Goal: Task Accomplishment & Management: Complete application form

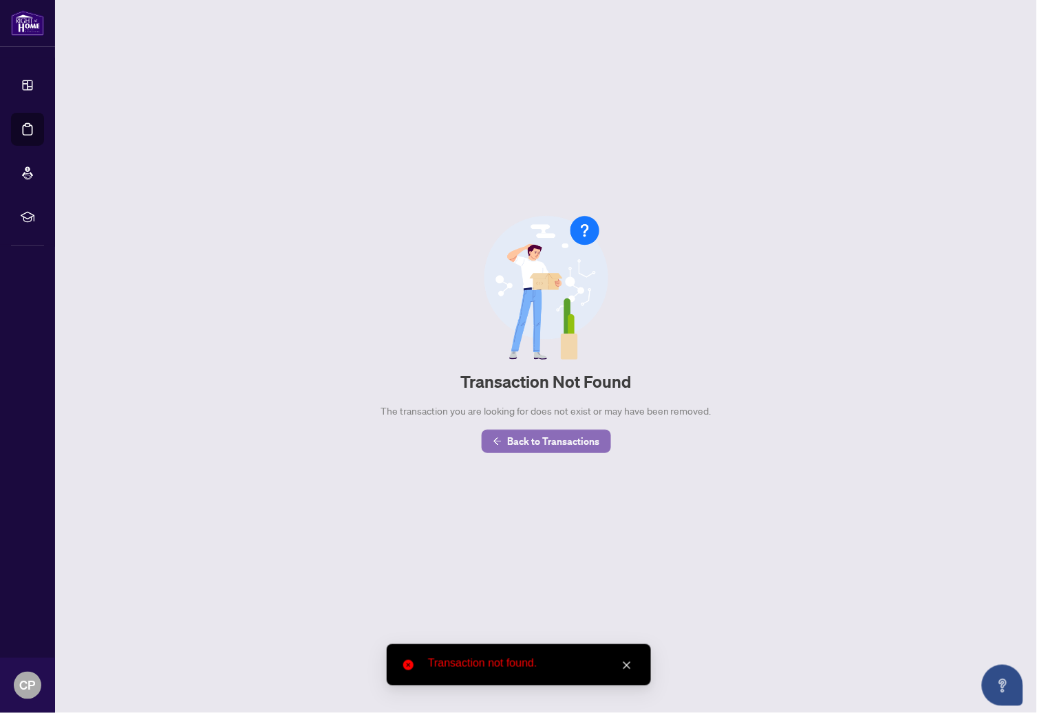
click at [538, 443] on span "Back to Transactions" at bounding box center [554, 442] width 92 height 22
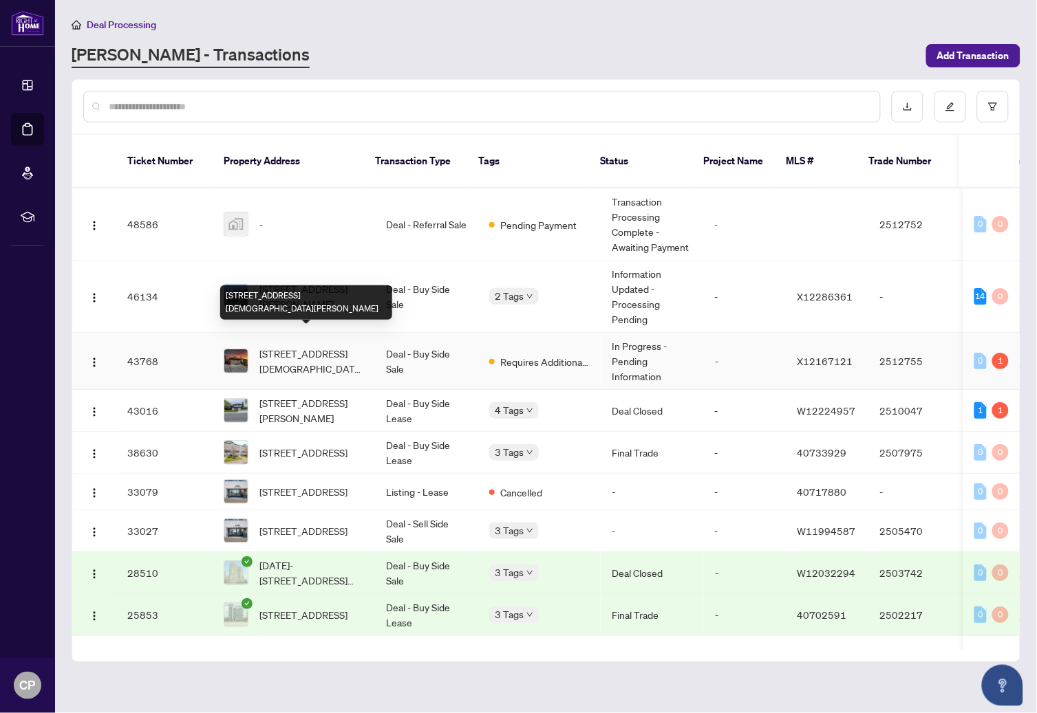
click at [322, 346] on span "576 Stone Church Rd, Hamilton, Ontario L8W 1A6, Canada" at bounding box center [311, 361] width 105 height 30
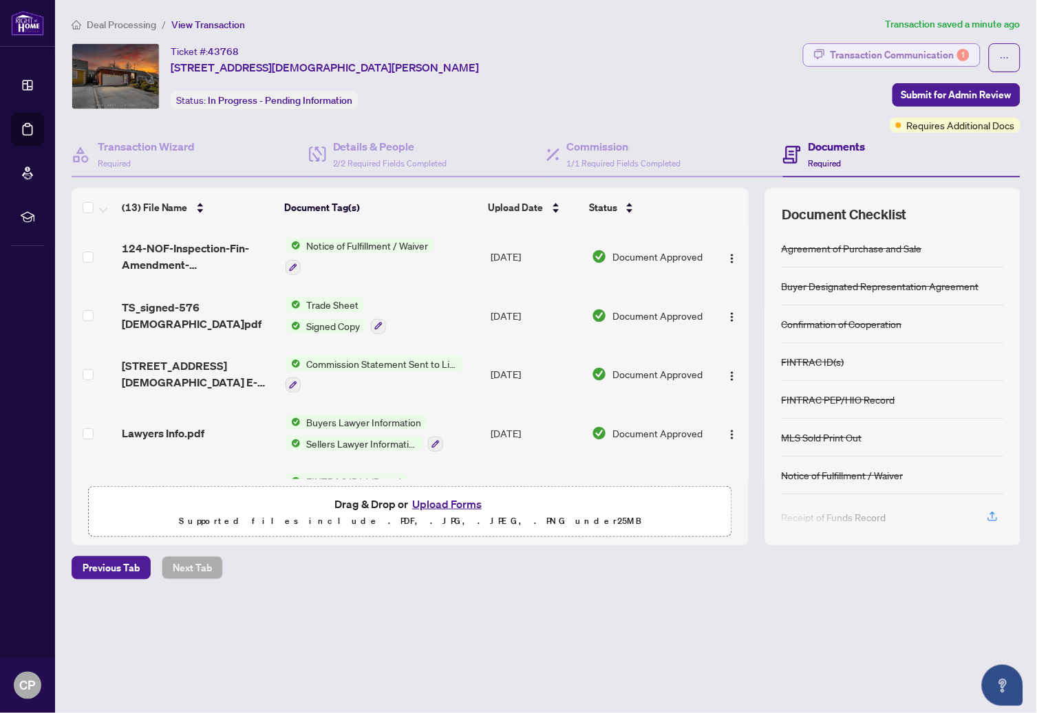
click at [867, 50] on div "Transaction Communication 1" at bounding box center [899, 55] width 139 height 22
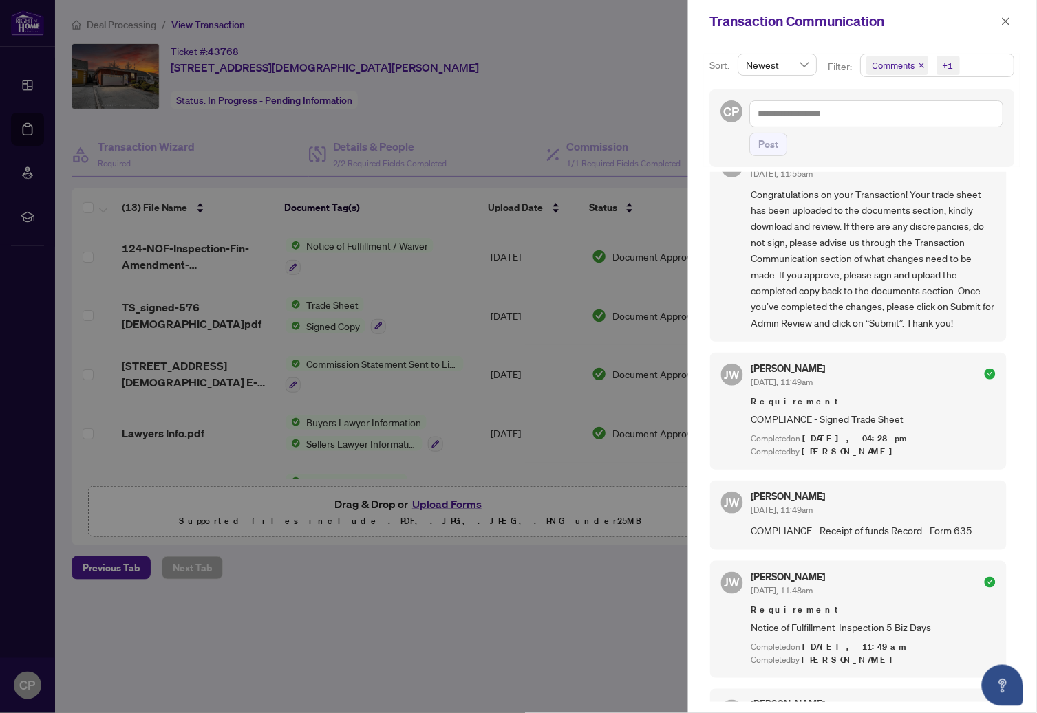
scroll to position [36, 0]
drag, startPoint x: 820, startPoint y: 528, endPoint x: 830, endPoint y: 521, distance: 12.0
click at [820, 527] on span "COMPLIANCE - Receipt of funds Record - Form 635" at bounding box center [873, 530] width 244 height 16
drag, startPoint x: 970, startPoint y: 528, endPoint x: 833, endPoint y: 530, distance: 136.9
click at [834, 530] on span "COMPLIANCE - Receipt of funds Record - Form 635" at bounding box center [873, 530] width 244 height 16
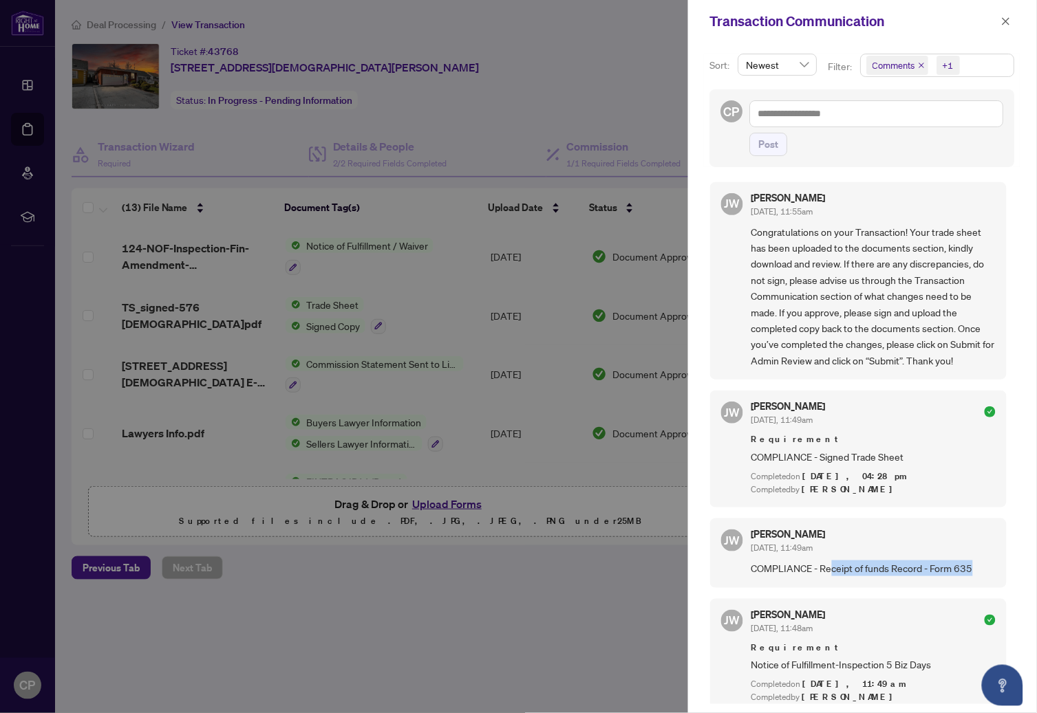
scroll to position [0, 0]
drag, startPoint x: 554, startPoint y: 76, endPoint x: 456, endPoint y: 50, distance: 102.0
click at [554, 76] on div at bounding box center [518, 356] width 1037 height 713
drag, startPoint x: 527, startPoint y: 119, endPoint x: 519, endPoint y: 130, distance: 13.8
click at [526, 119] on div at bounding box center [518, 356] width 1037 height 713
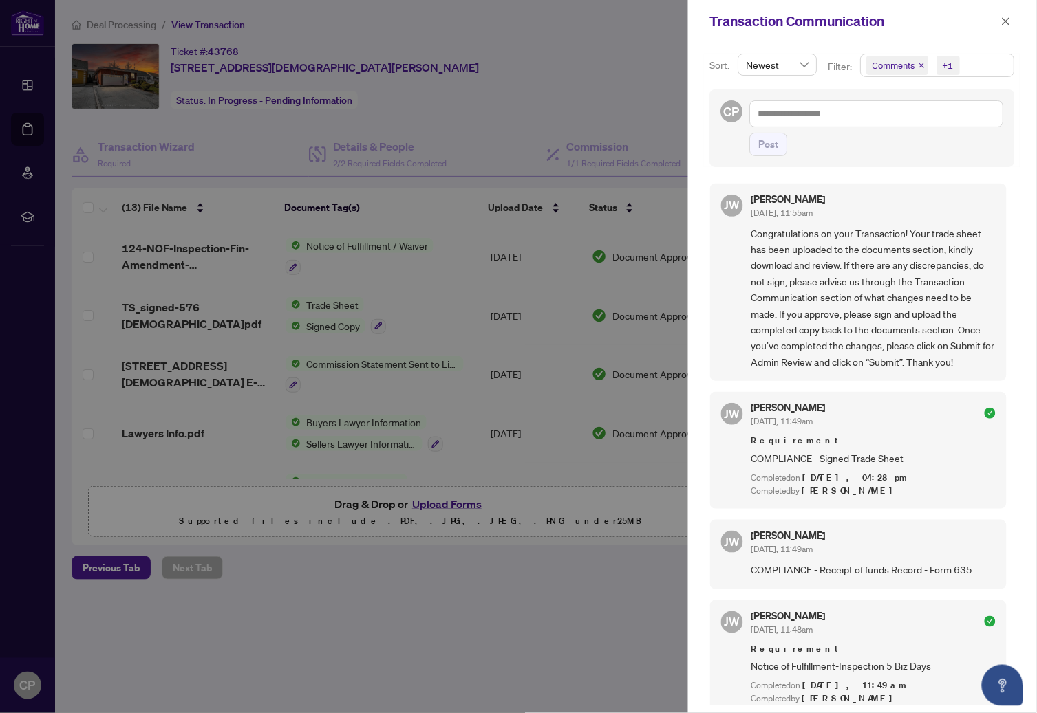
click at [186, 440] on div at bounding box center [518, 356] width 1037 height 713
click at [534, 116] on div at bounding box center [518, 356] width 1037 height 713
click at [1007, 17] on icon "close" at bounding box center [1006, 22] width 10 height 10
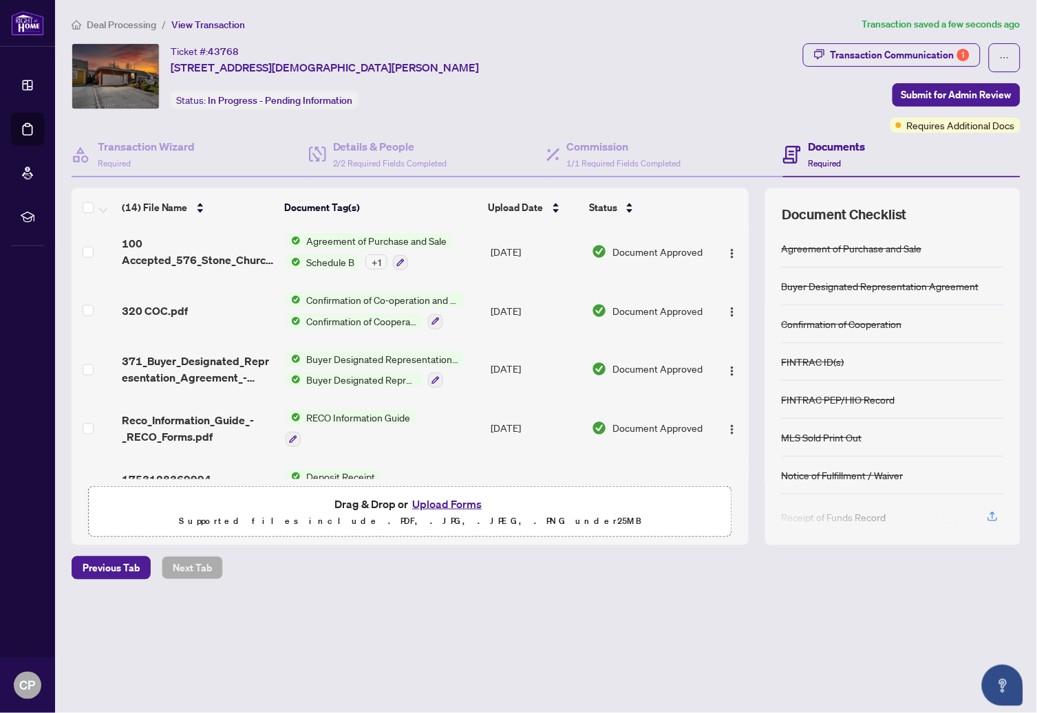
scroll to position [559, 0]
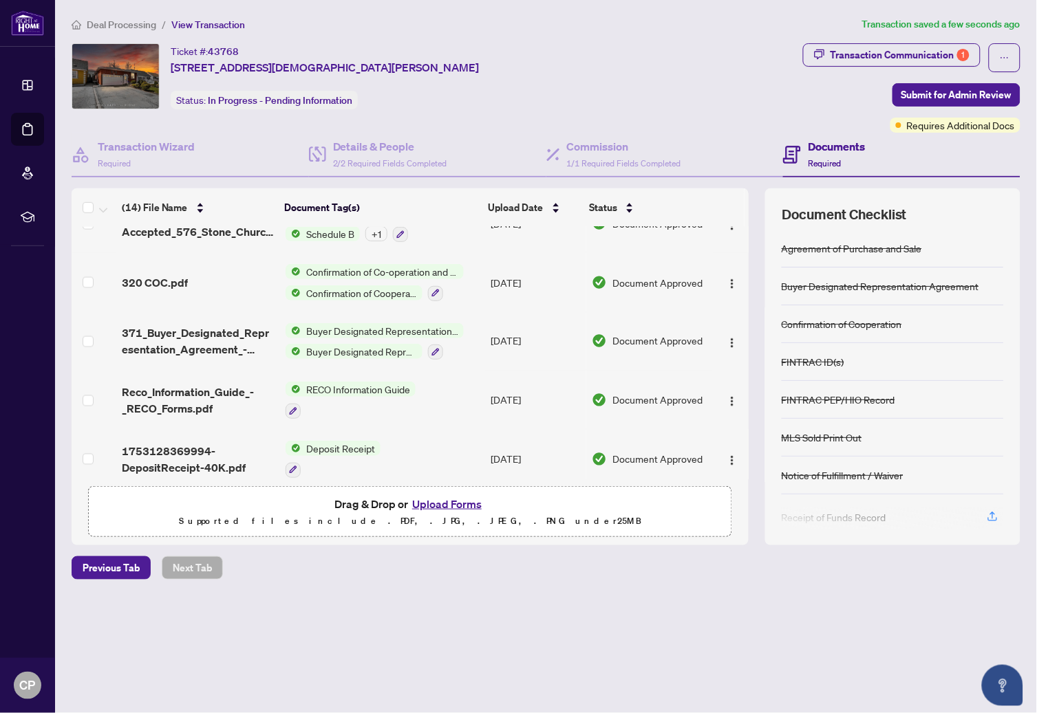
click at [336, 441] on span "Deposit Receipt" at bounding box center [341, 448] width 80 height 15
click at [378, 430] on td "Deposit Receipt" at bounding box center [382, 459] width 205 height 59
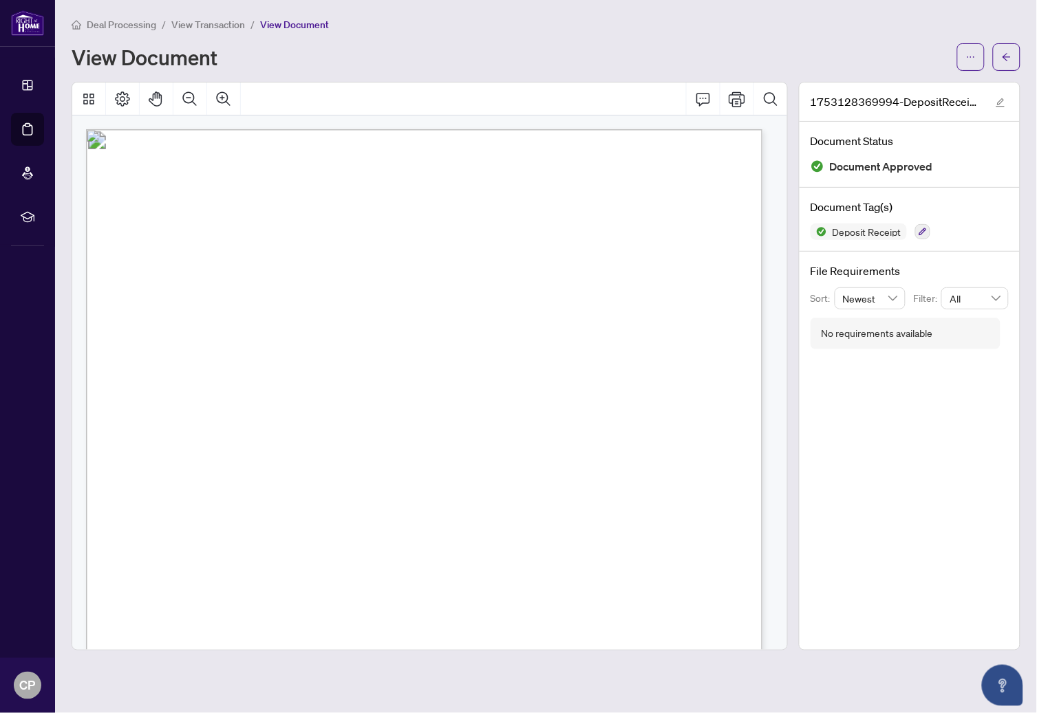
click at [484, 63] on div "View Document" at bounding box center [510, 57] width 877 height 22
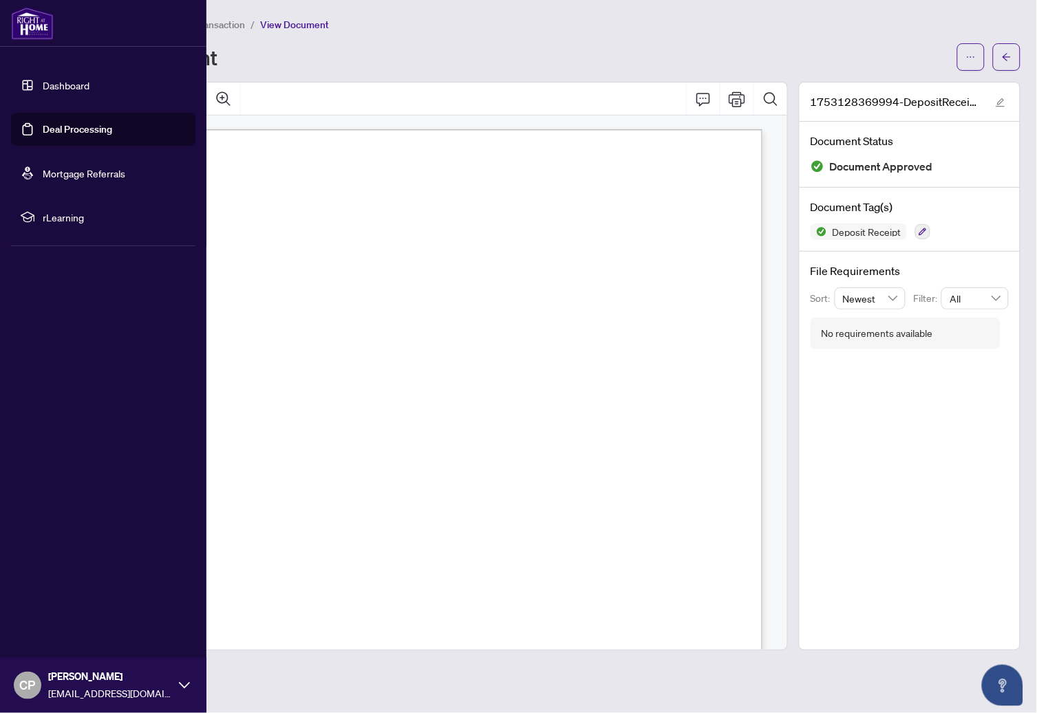
click at [43, 81] on link "Dashboard" at bounding box center [66, 85] width 47 height 12
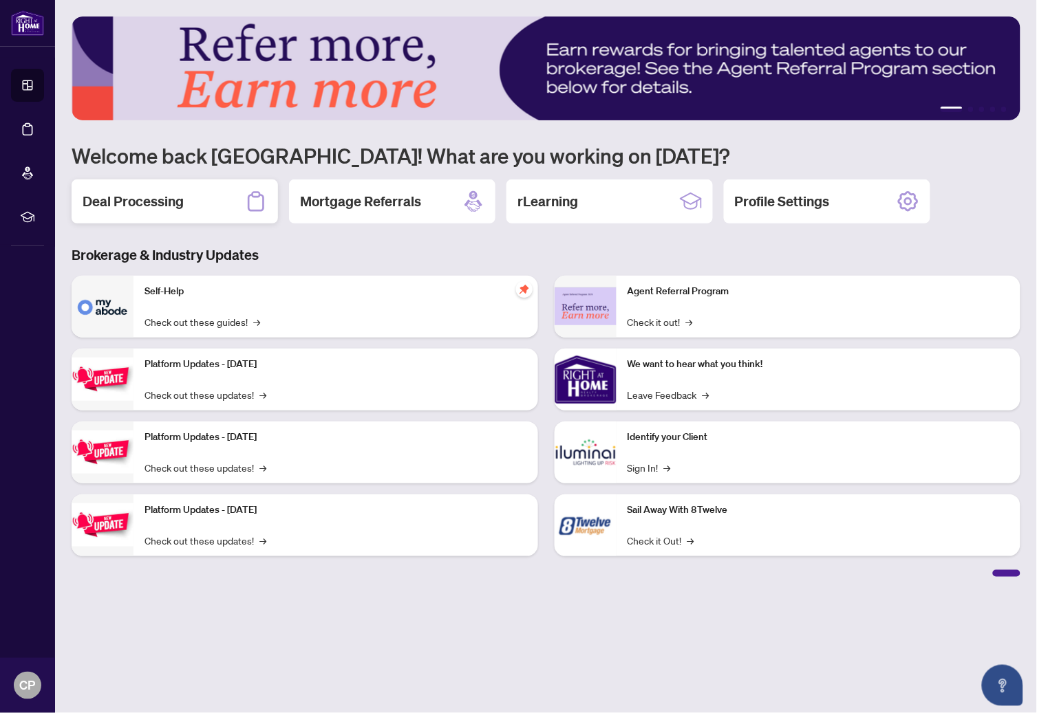
click at [153, 202] on h2 "Deal Processing" at bounding box center [133, 201] width 101 height 19
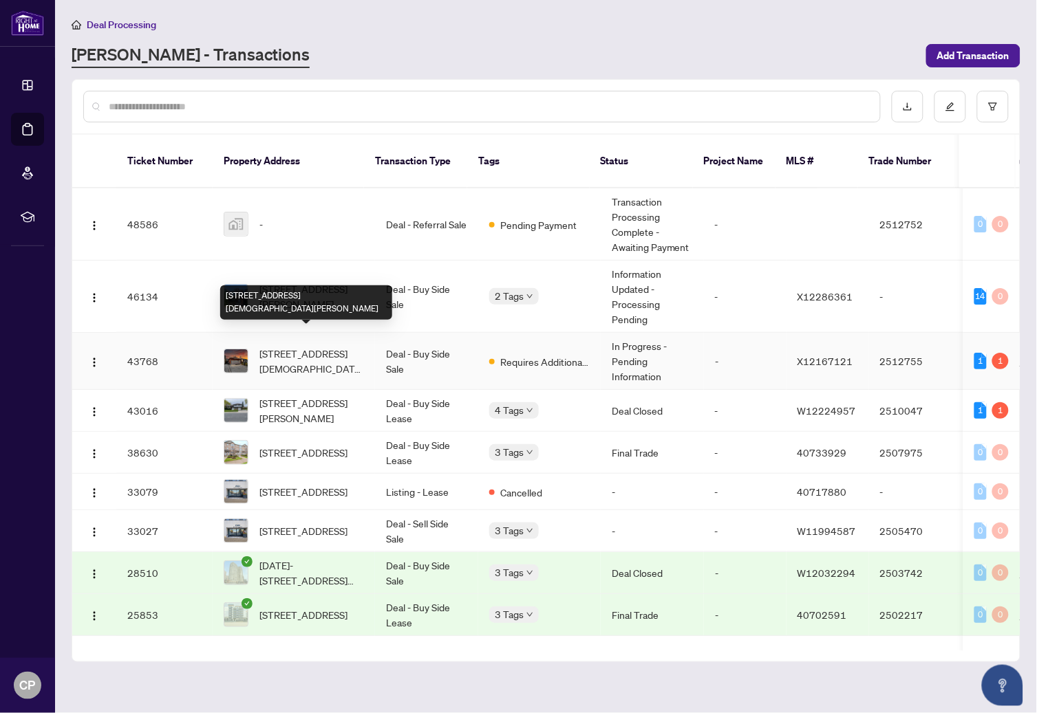
click at [285, 346] on span "576 Stone Church Rd, Hamilton, Ontario L8W 1A6, Canada" at bounding box center [311, 361] width 105 height 30
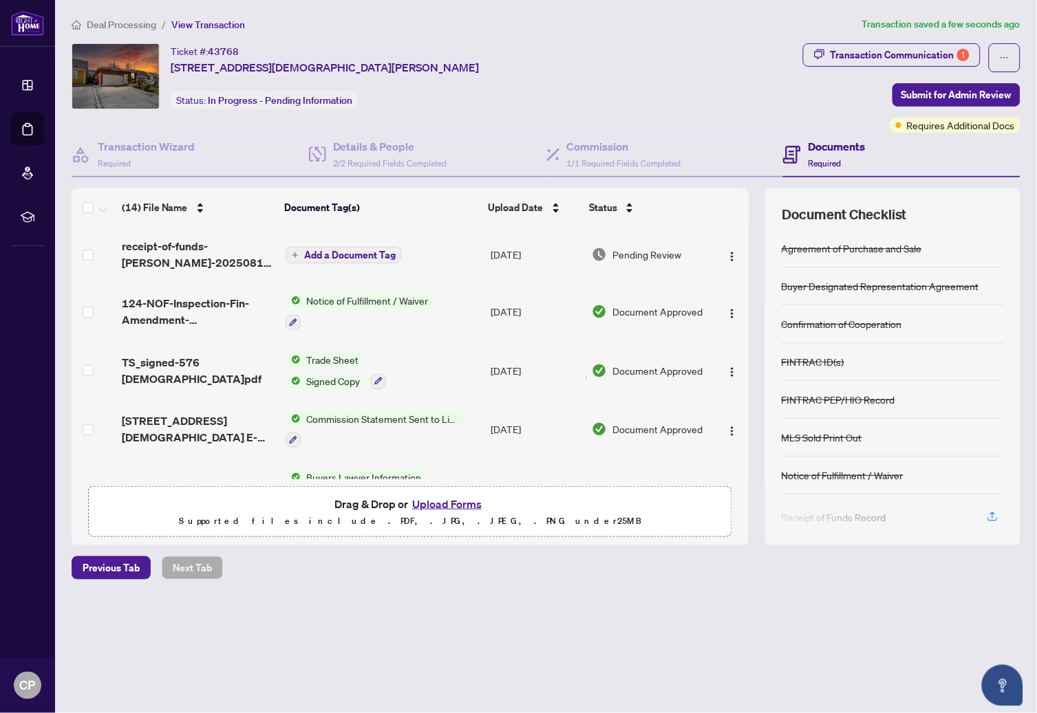
click at [384, 250] on span "Add a Document Tag" at bounding box center [349, 255] width 91 height 10
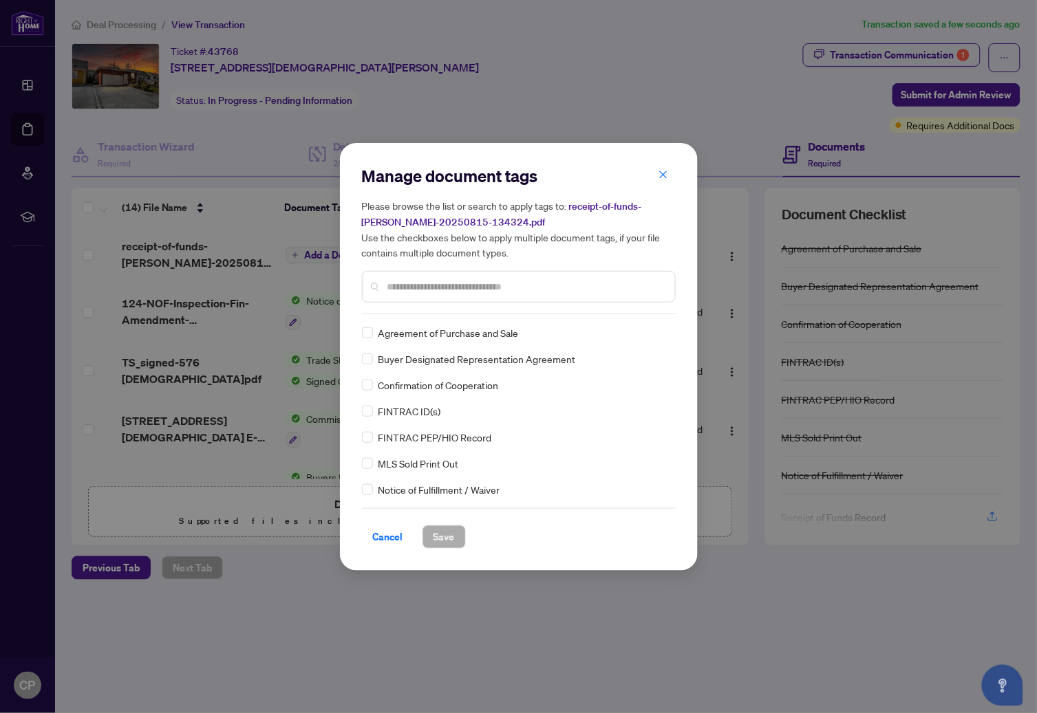
click at [426, 310] on div "Manage document tags Please browse the list or search to apply tags to: receipt…" at bounding box center [519, 239] width 314 height 149
click at [429, 281] on input "text" at bounding box center [525, 286] width 277 height 15
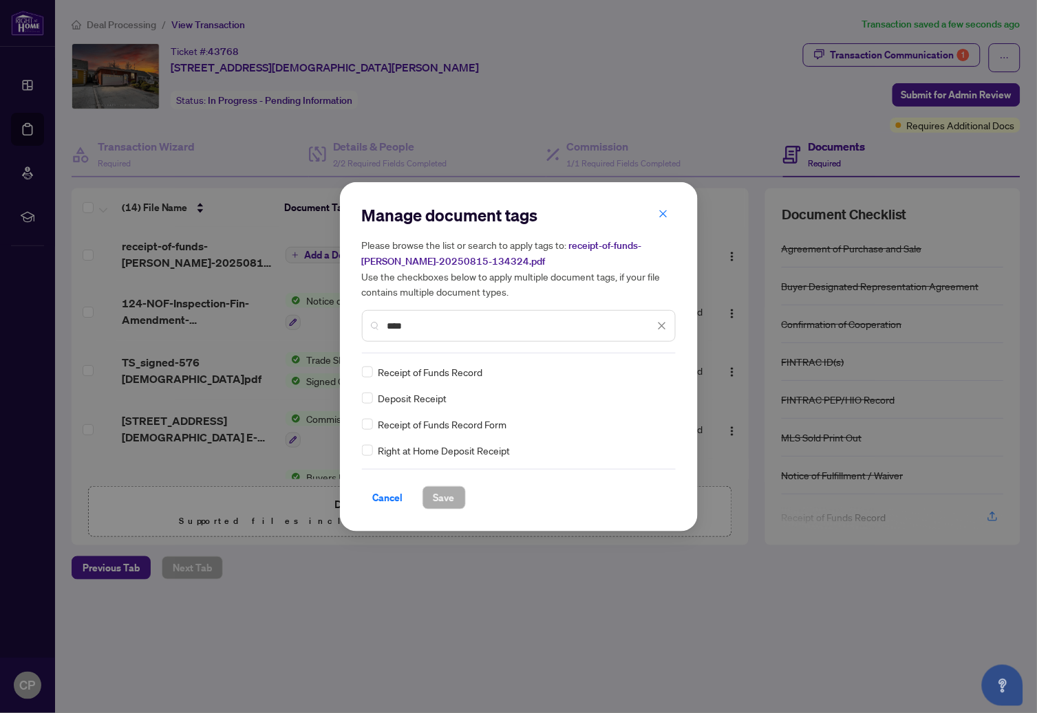
type input "****"
click at [442, 495] on span "Save" at bounding box center [443, 498] width 21 height 22
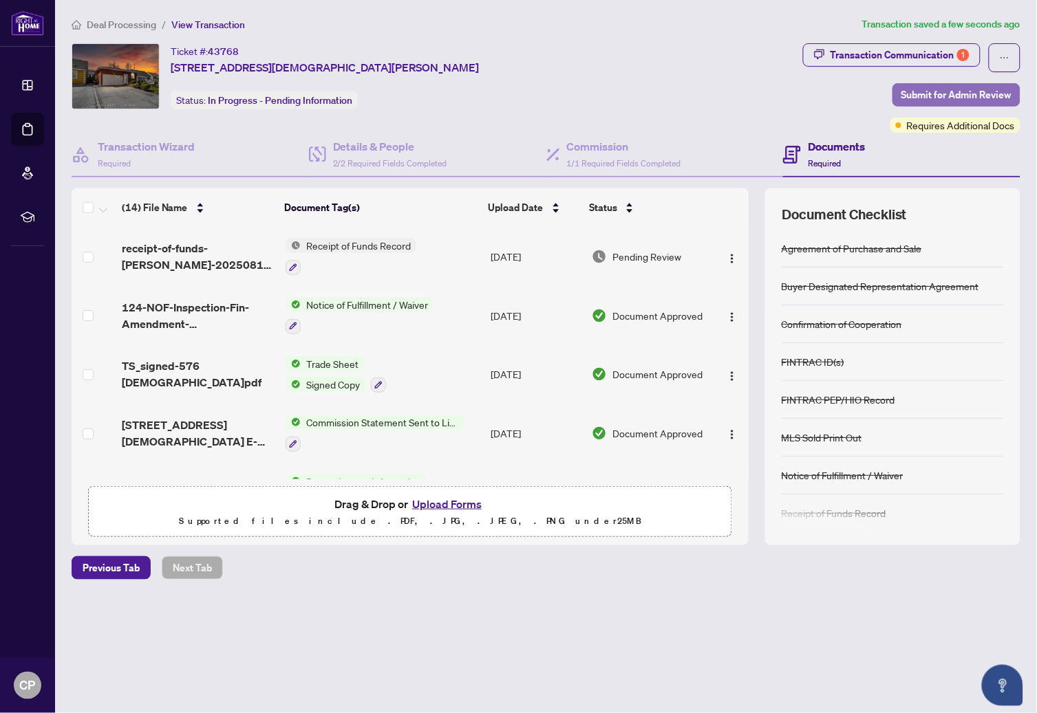
click at [958, 91] on span "Submit for Admin Review" at bounding box center [956, 95] width 110 height 22
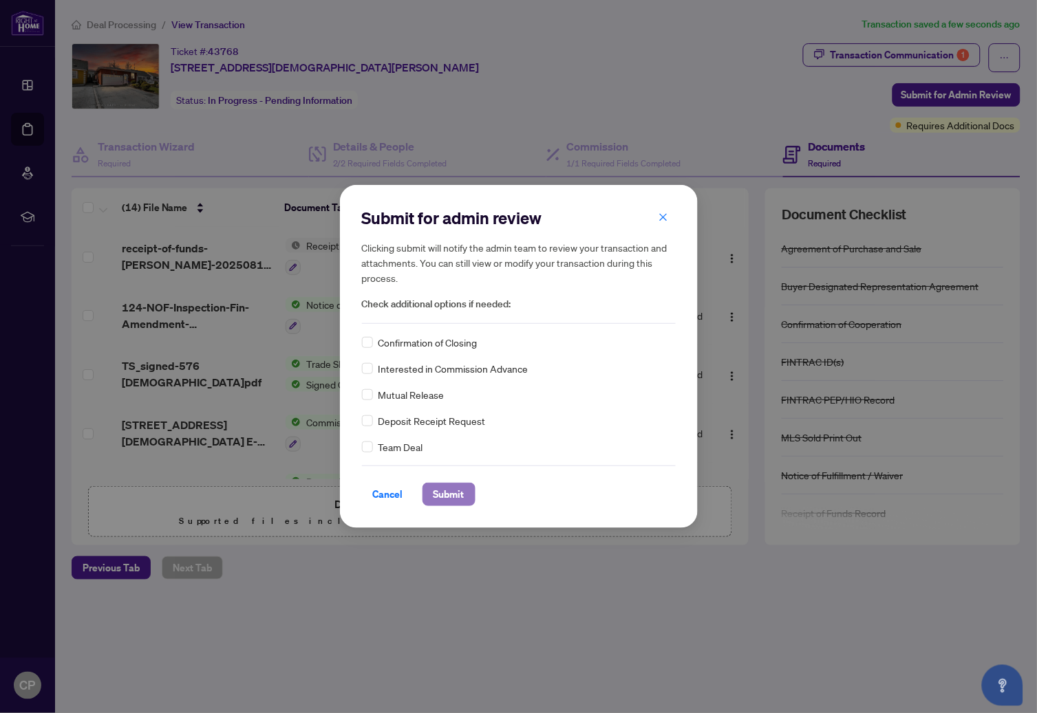
click at [454, 497] on span "Submit" at bounding box center [448, 495] width 31 height 22
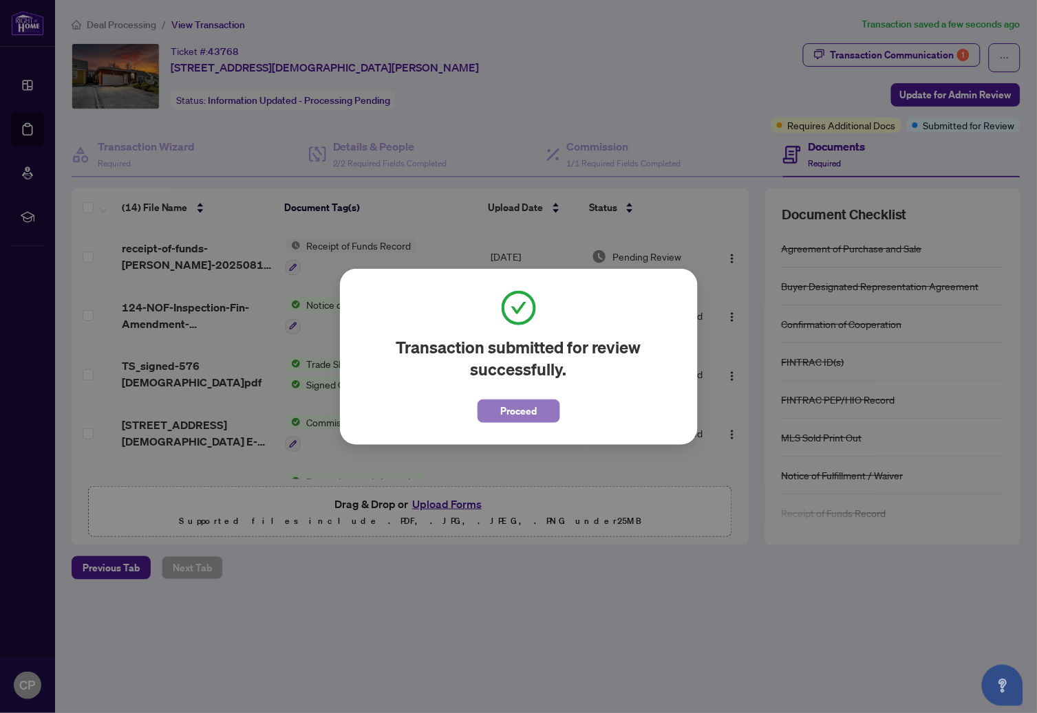
click at [532, 415] on span "Proceed" at bounding box center [518, 411] width 36 height 22
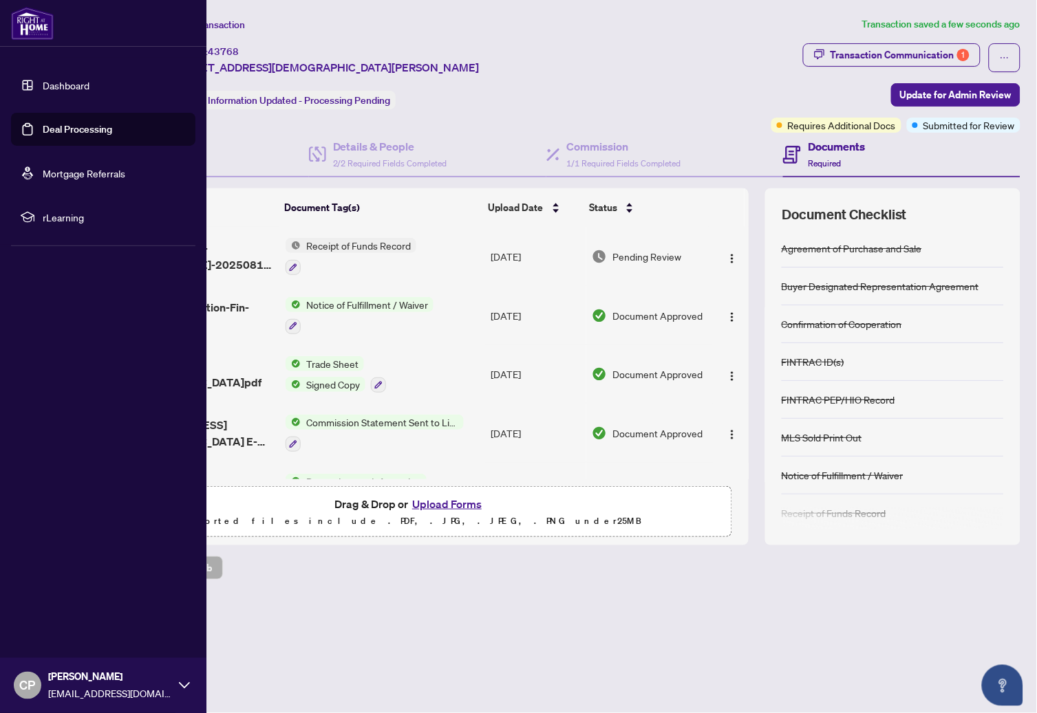
click at [43, 81] on link "Dashboard" at bounding box center [66, 85] width 47 height 12
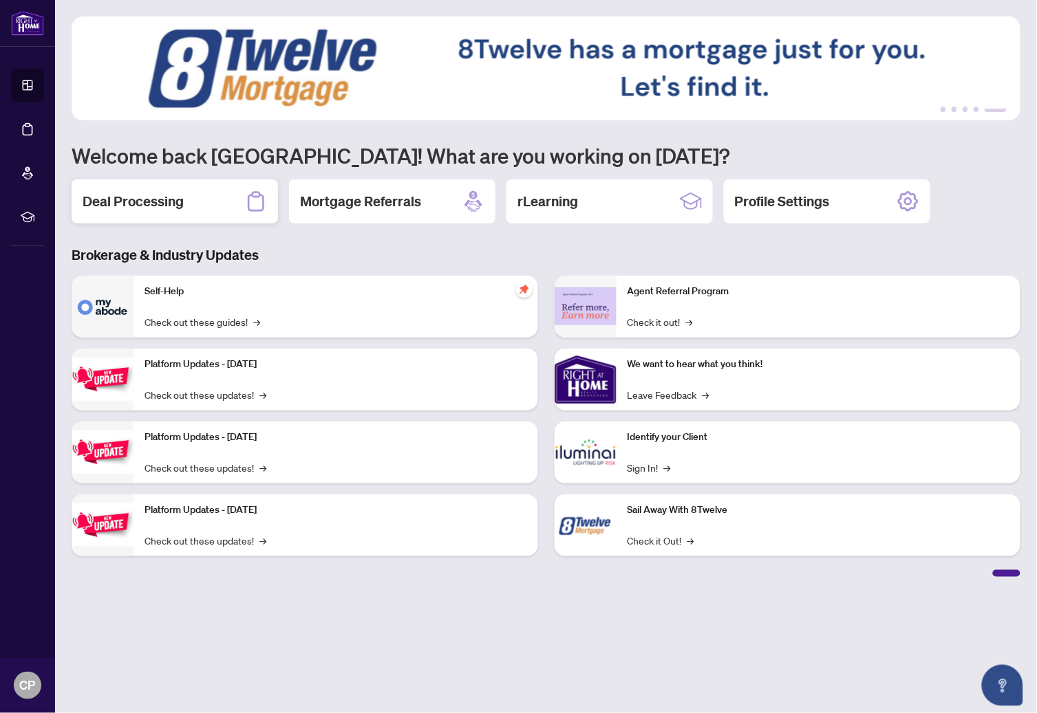
click at [147, 199] on h2 "Deal Processing" at bounding box center [133, 201] width 101 height 19
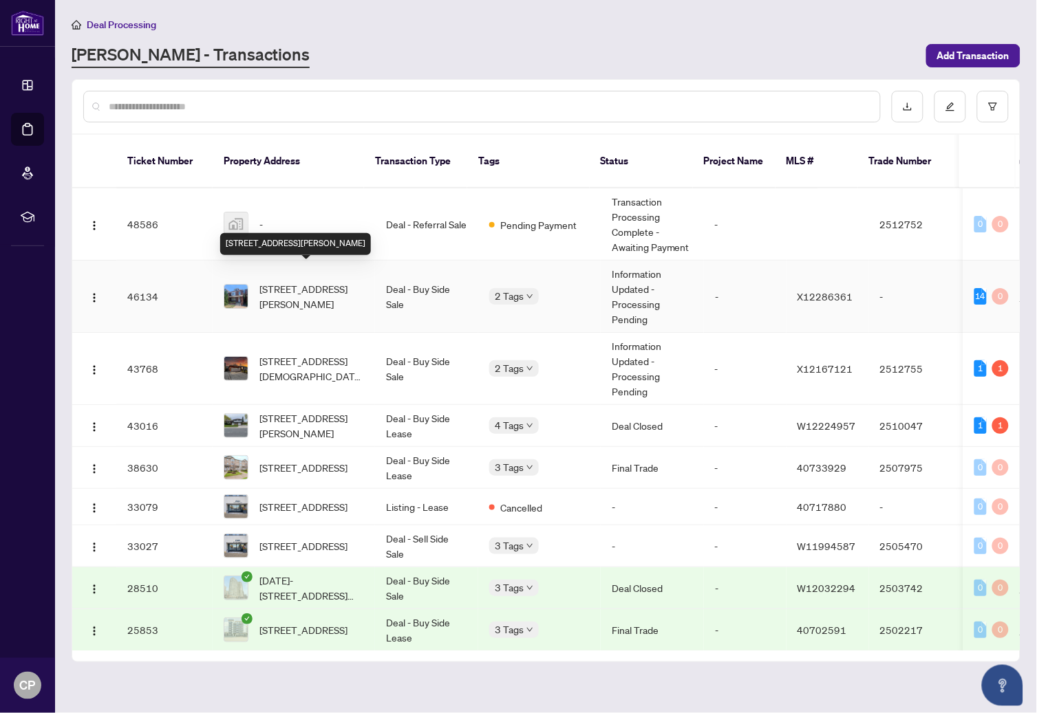
click at [312, 281] on span "8 Kinrade Ave, Hamilton, Ontario L8L 6L6, Canada" at bounding box center [311, 296] width 105 height 30
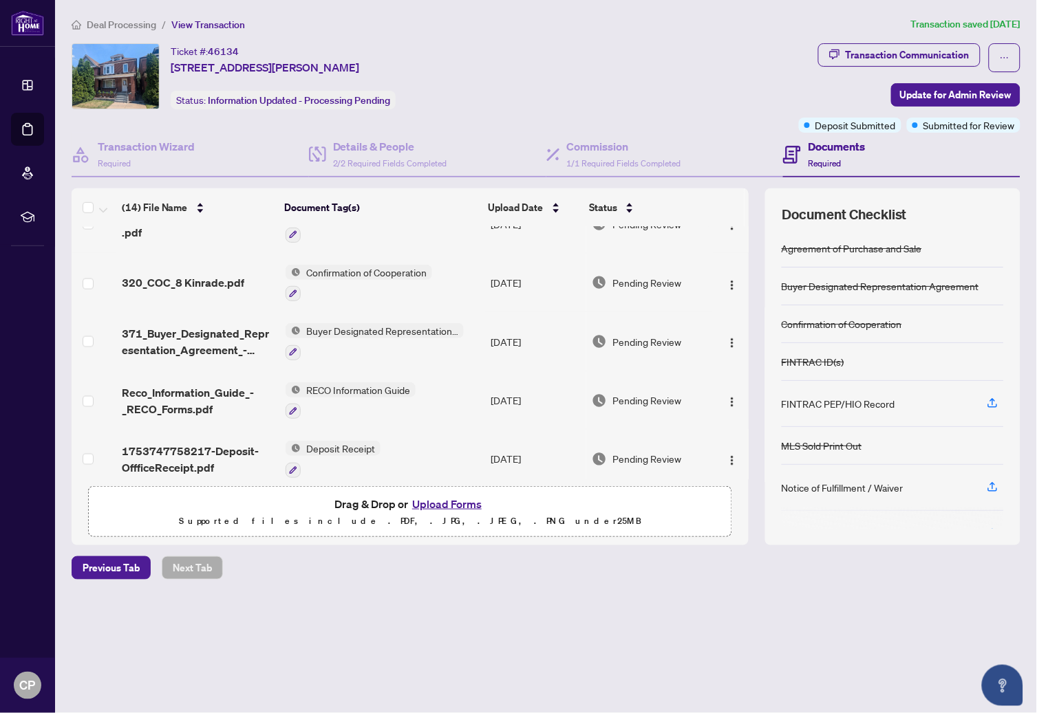
scroll to position [537, 0]
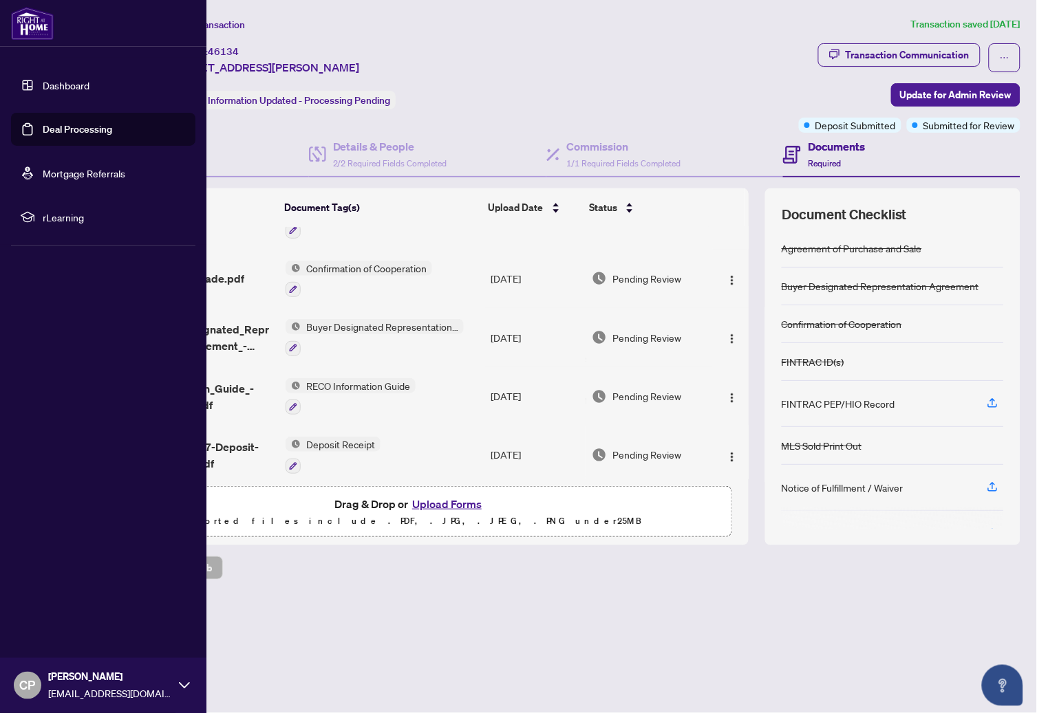
click at [43, 80] on link "Dashboard" at bounding box center [66, 85] width 47 height 12
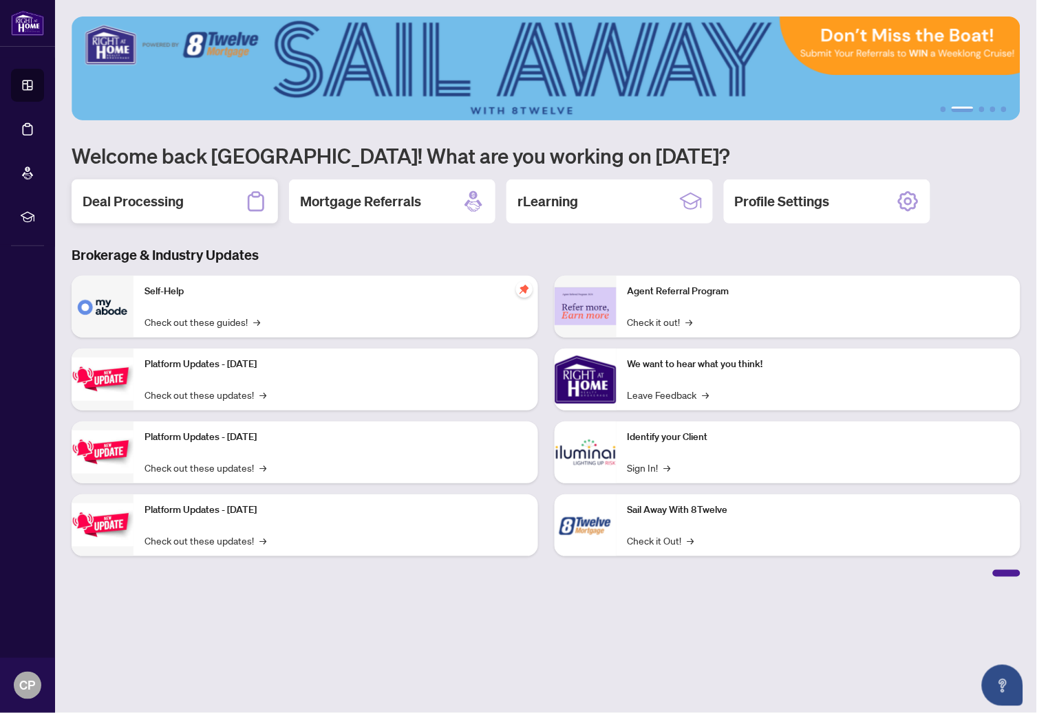
click at [138, 205] on h2 "Deal Processing" at bounding box center [133, 201] width 101 height 19
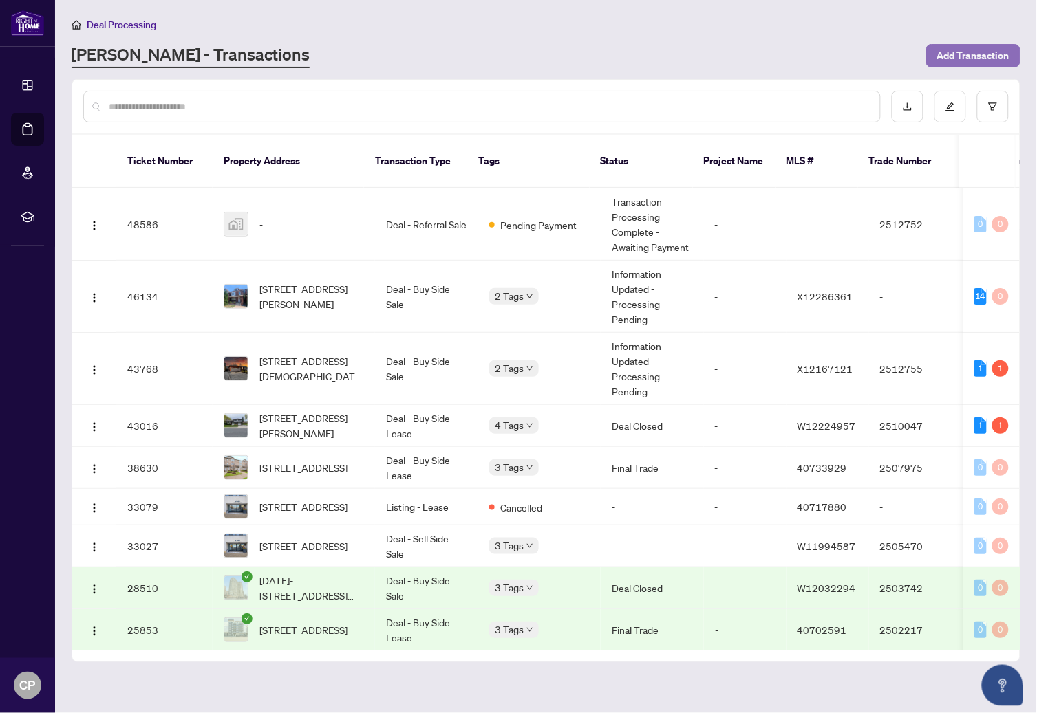
click at [949, 52] on span "Add Transaction" at bounding box center [973, 56] width 72 height 22
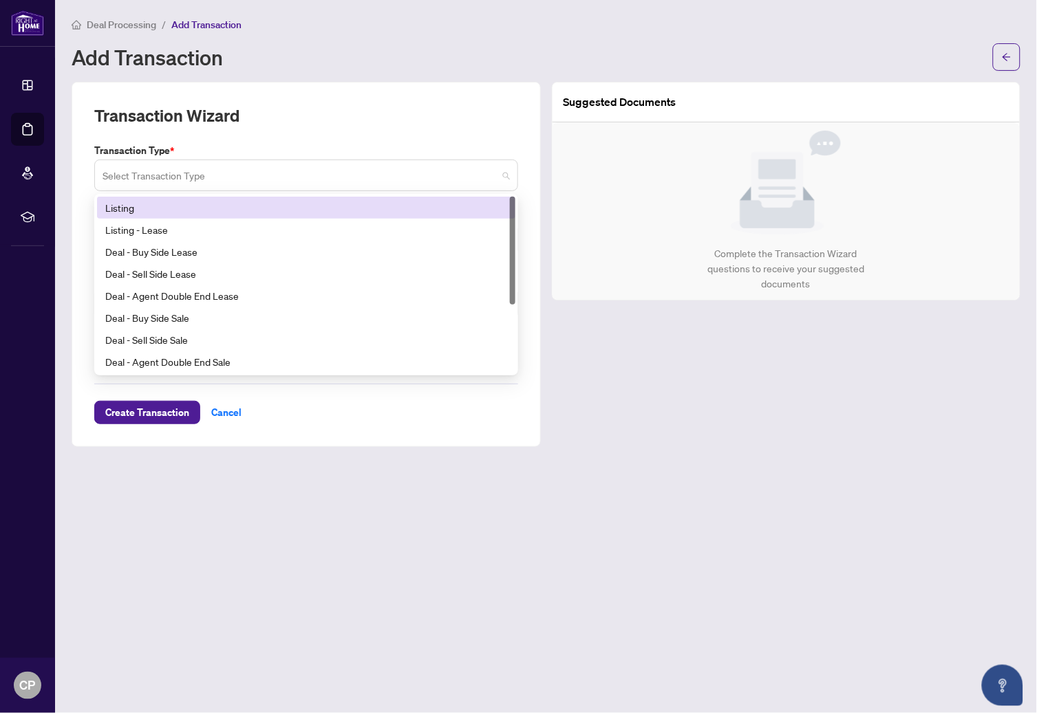
click at [501, 173] on span at bounding box center [305, 175] width 407 height 26
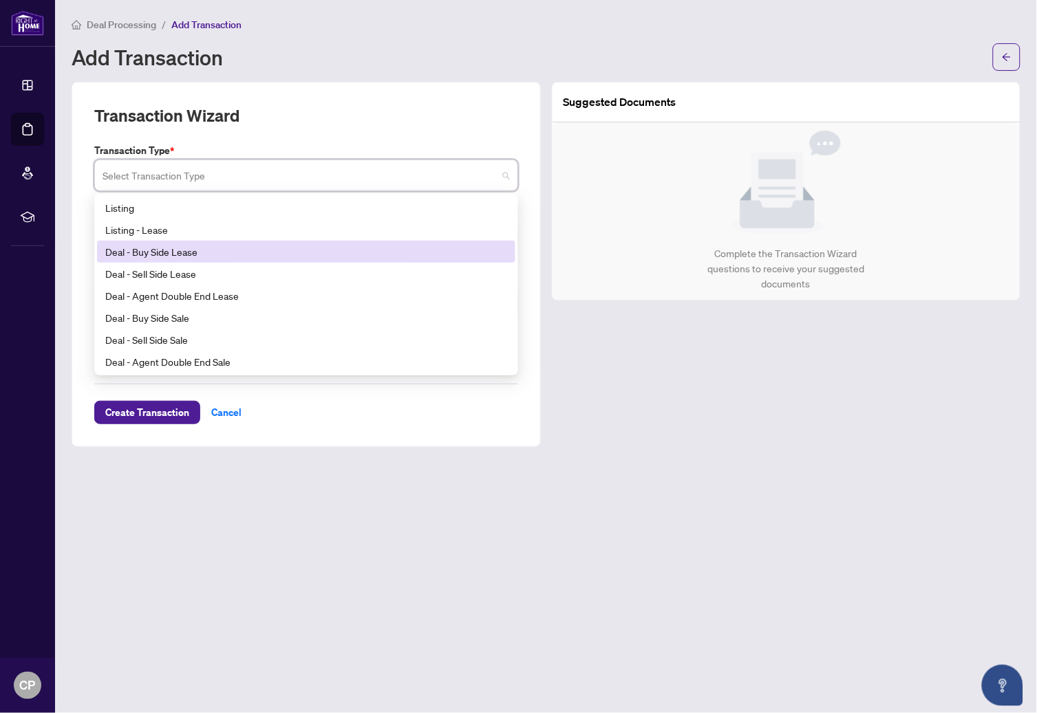
click at [232, 241] on div "Deal - Buy Side Lease" at bounding box center [306, 252] width 418 height 22
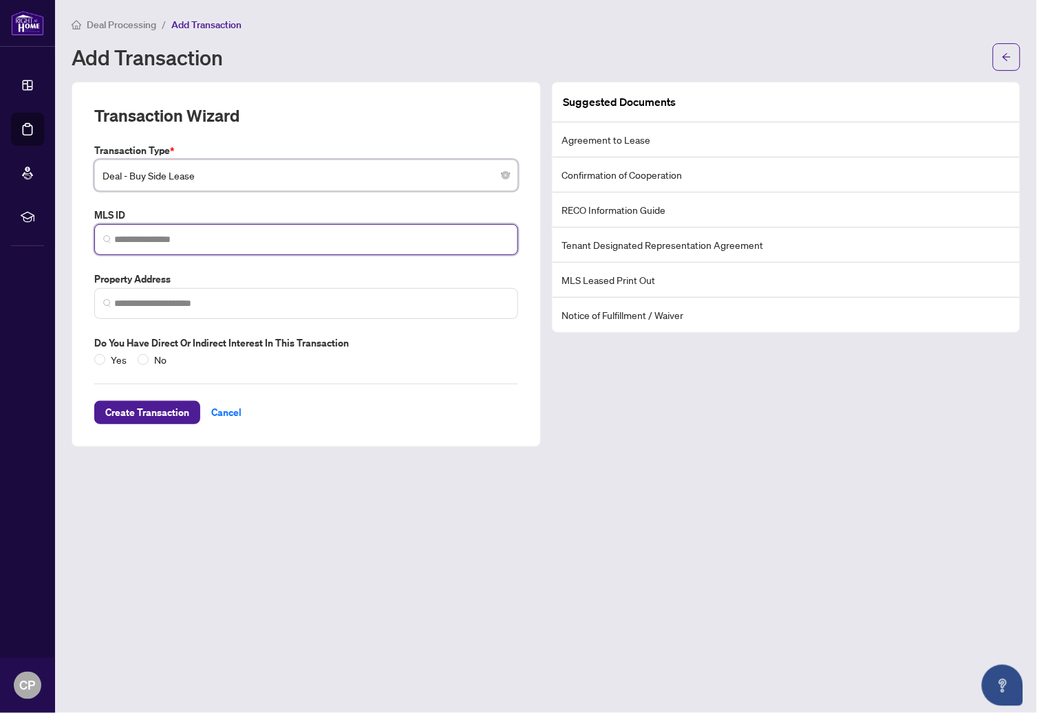
click at [124, 243] on input "search" at bounding box center [311, 239] width 395 height 14
paste input "*********"
type input "*********"
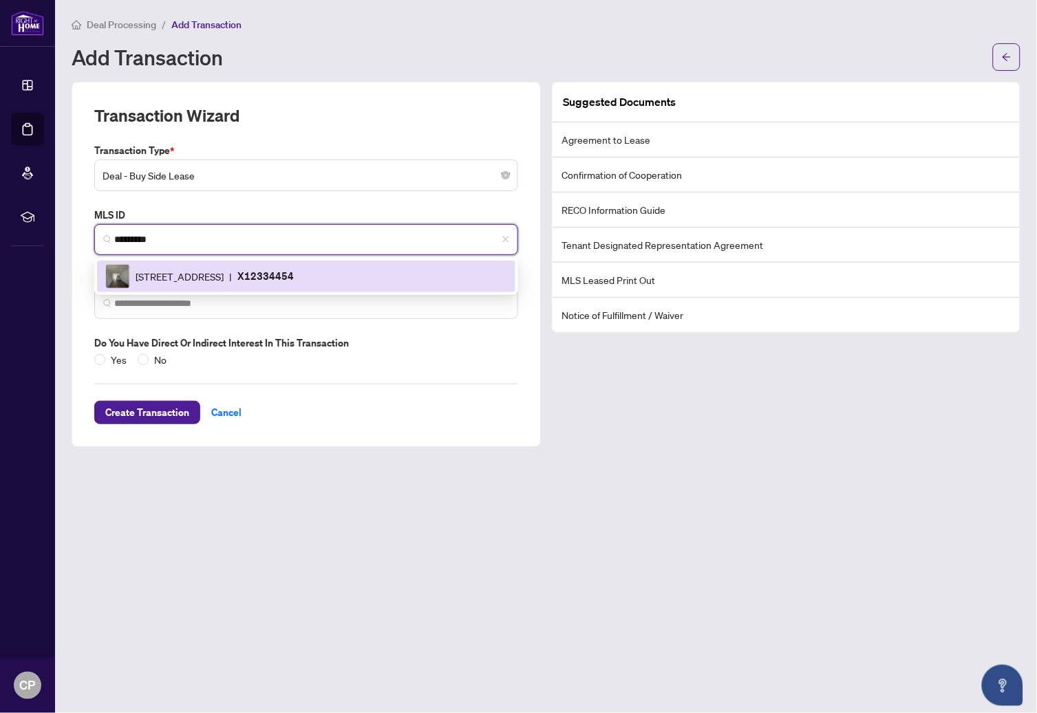
click at [176, 274] on span "[STREET_ADDRESS]" at bounding box center [180, 276] width 88 height 15
type input "**********"
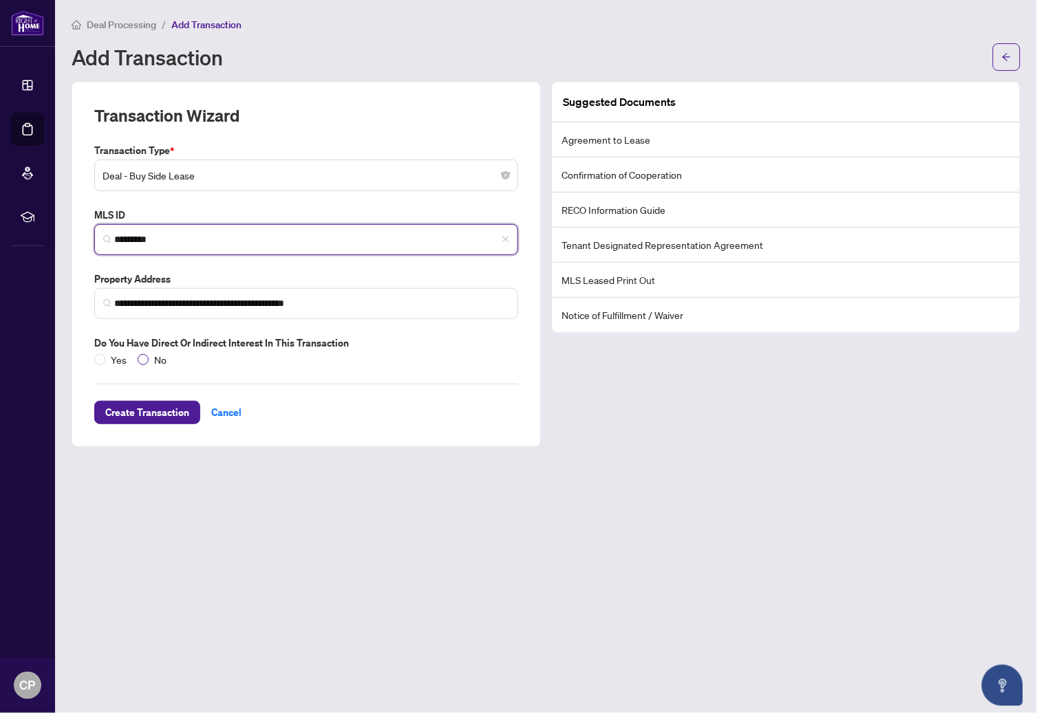
type input "*********"
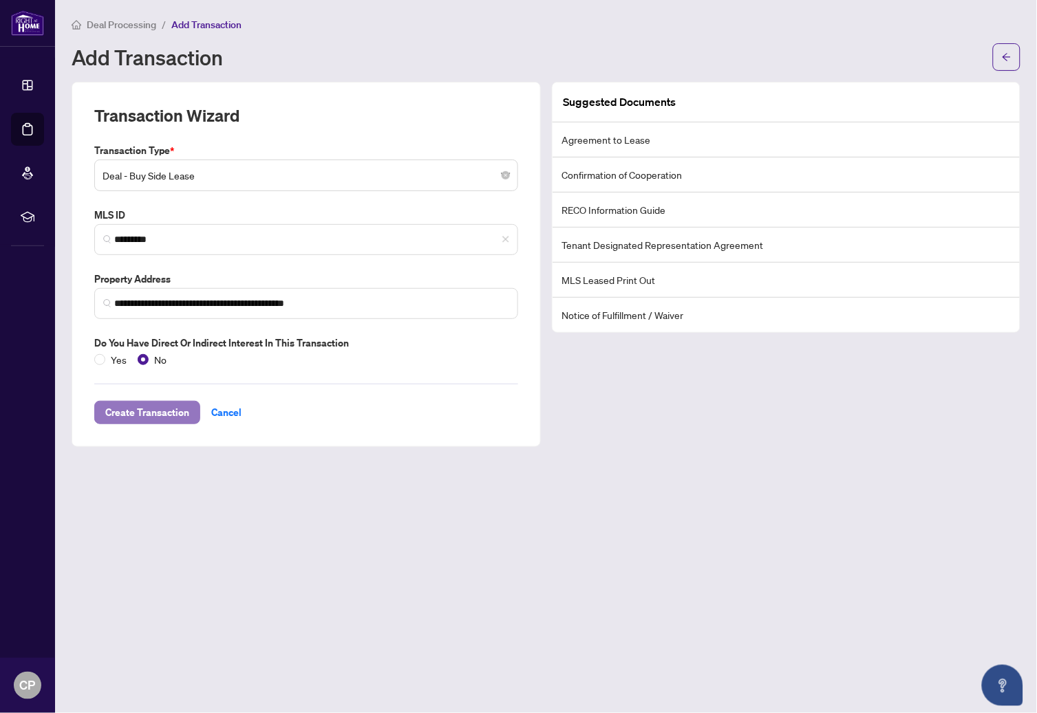
click at [161, 413] on span "Create Transaction" at bounding box center [147, 413] width 84 height 22
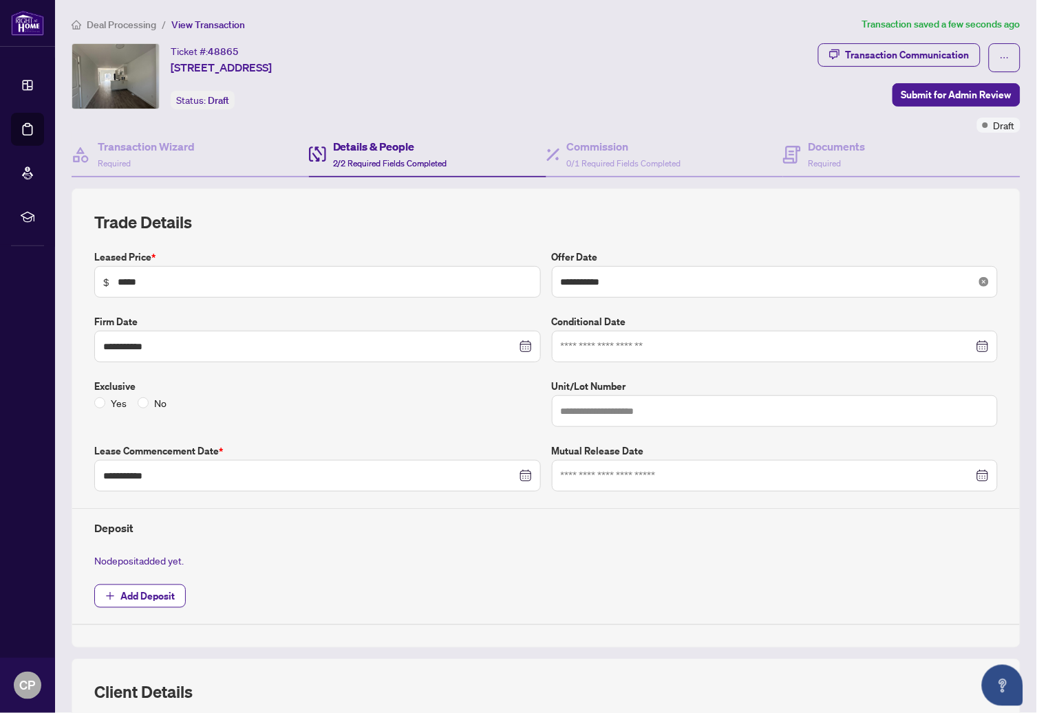
click at [979, 280] on icon "close-circle" at bounding box center [984, 282] width 10 height 10
click at [815, 287] on input at bounding box center [767, 281] width 413 height 15
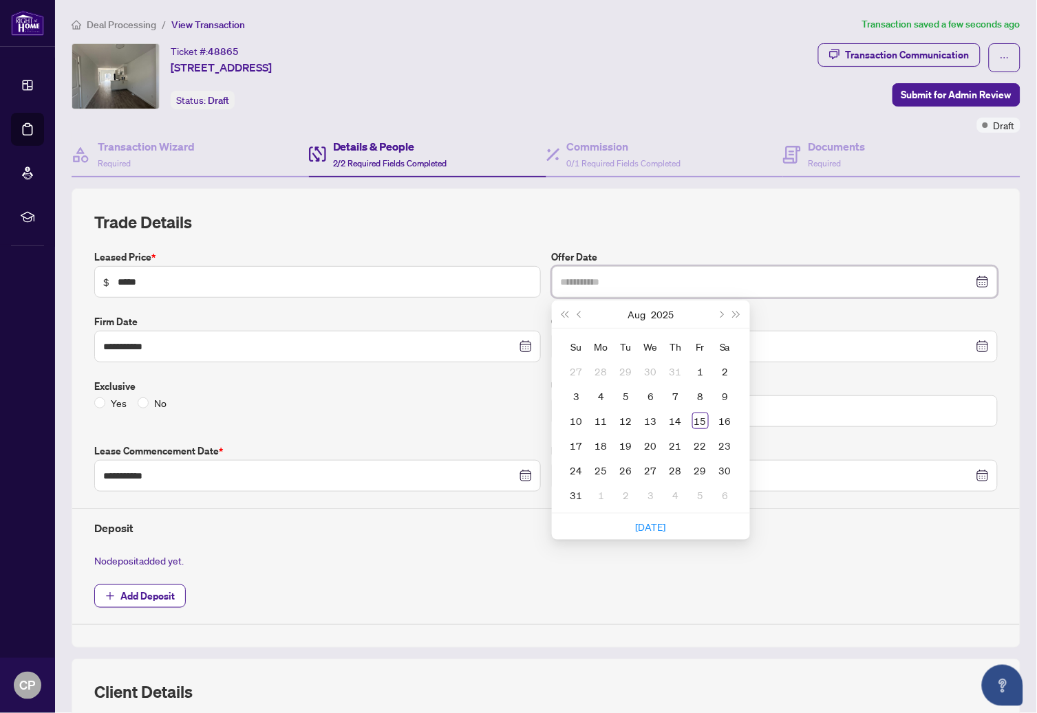
type input "**********"
click at [590, 315] on div "Aug 2025" at bounding box center [649, 315] width 125 height 28
type input "**********"
click at [645, 417] on div "13" at bounding box center [650, 421] width 17 height 17
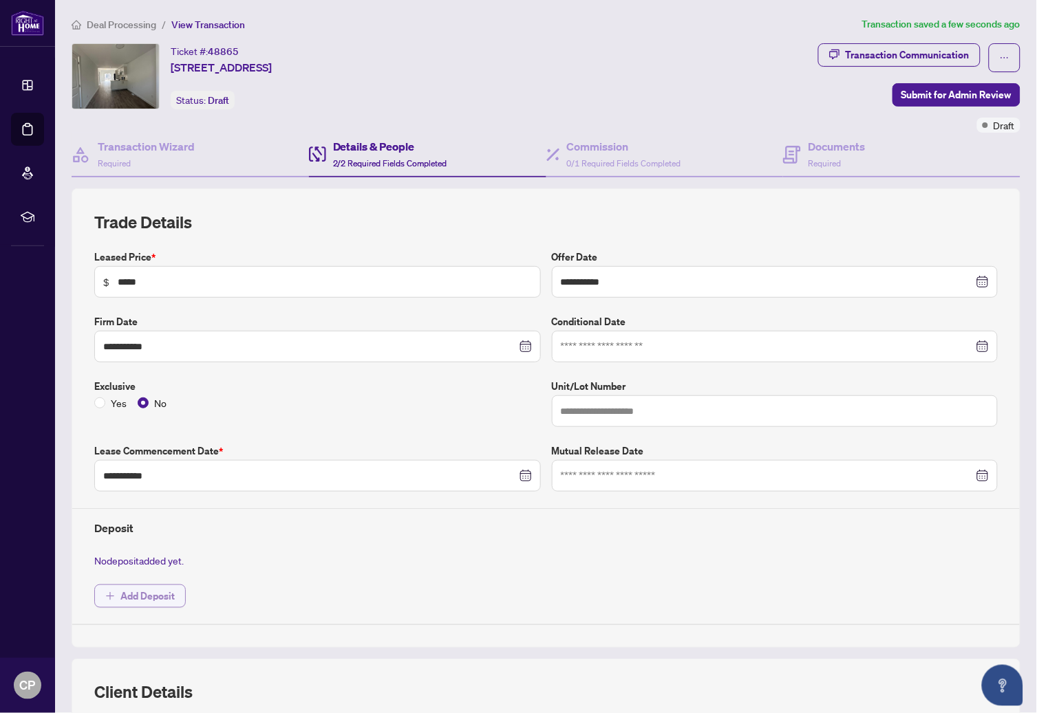
click at [149, 598] on span "Add Deposit" at bounding box center [147, 596] width 54 height 22
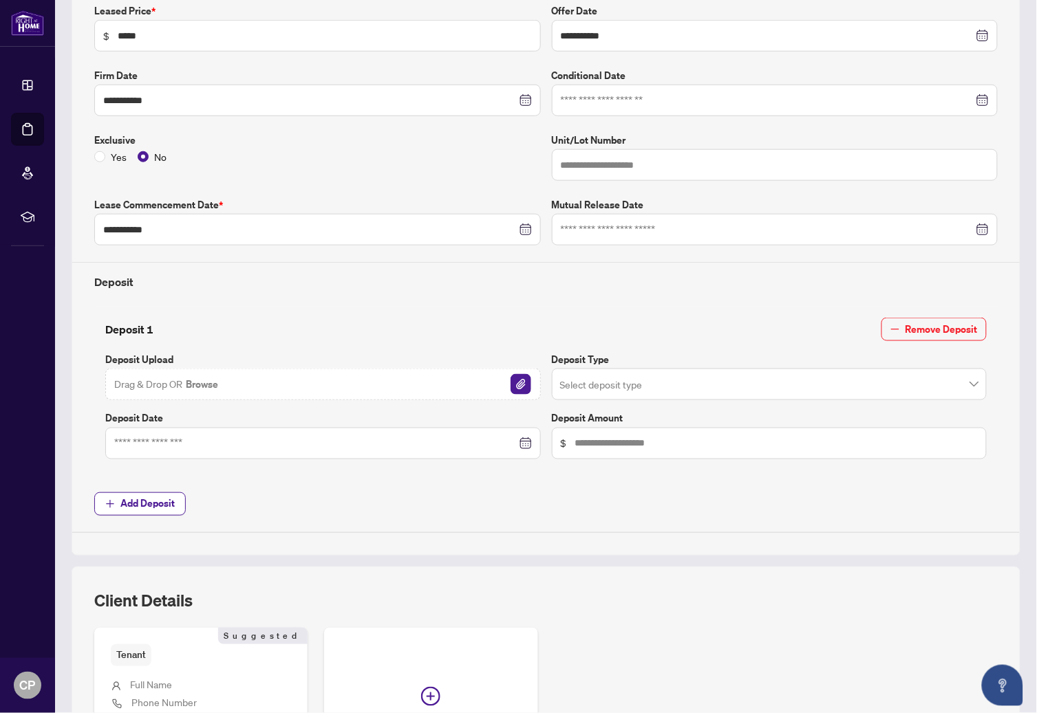
scroll to position [290, 0]
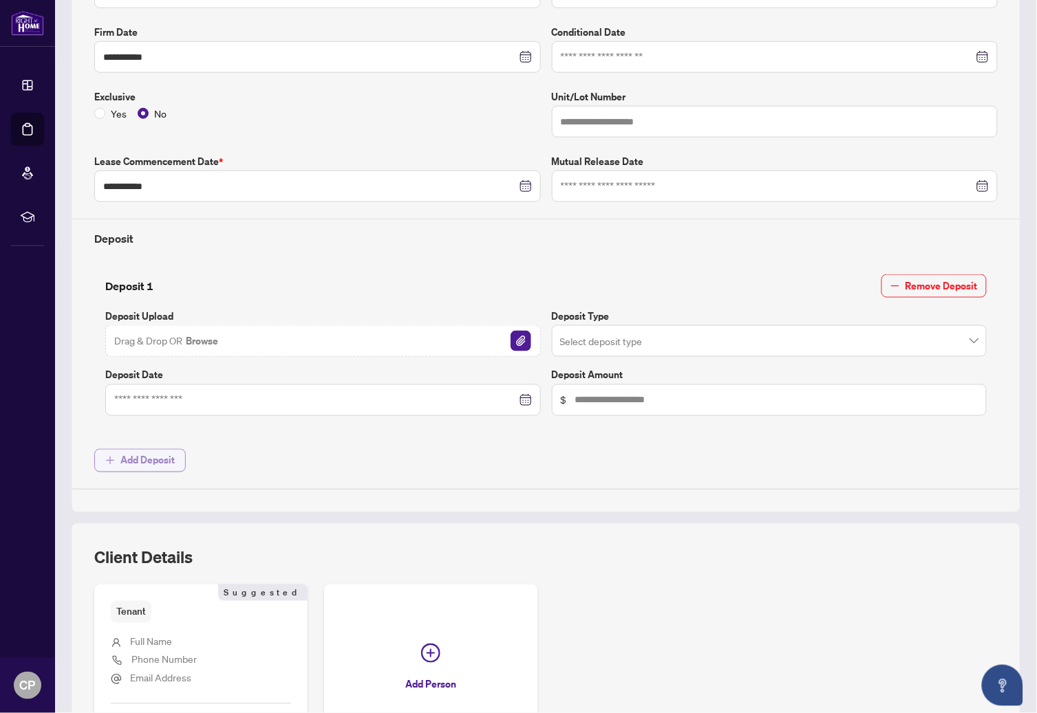
click at [155, 458] on span "Add Deposit" at bounding box center [147, 461] width 54 height 22
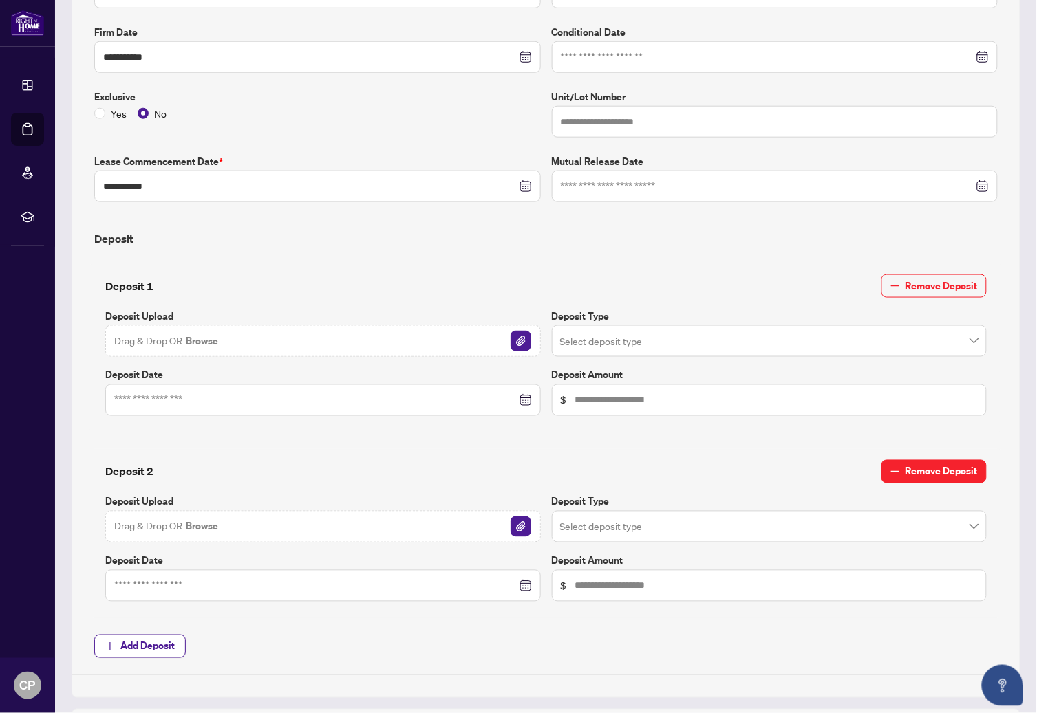
click at [933, 471] on span "Remove Deposit" at bounding box center [941, 472] width 72 height 22
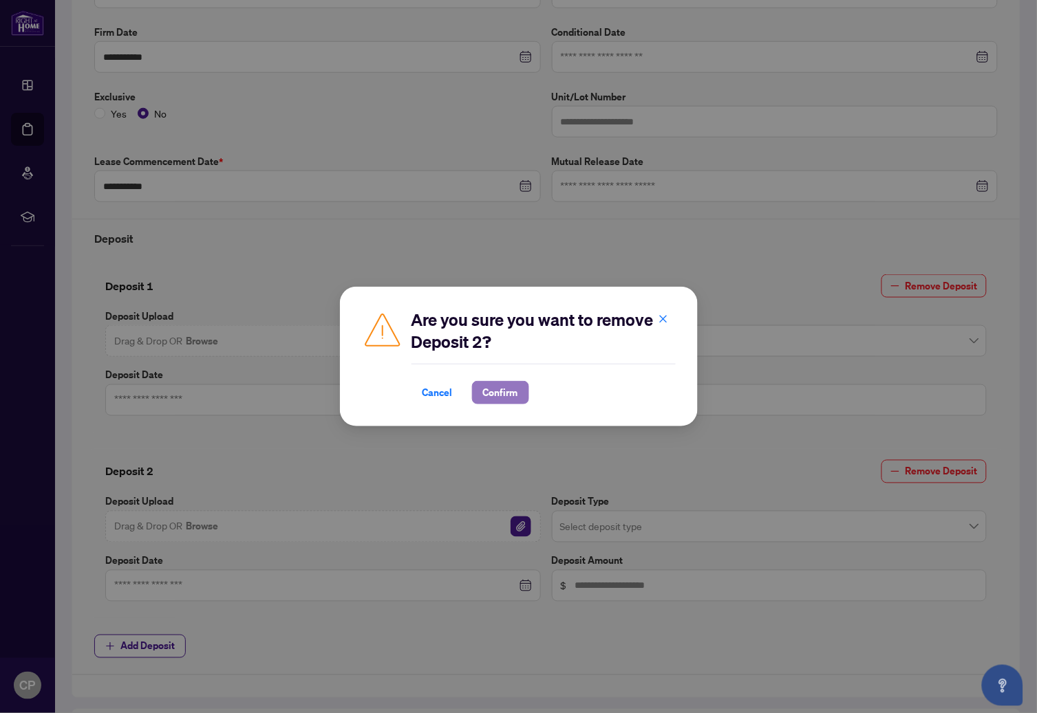
click at [497, 394] on span "Confirm" at bounding box center [500, 393] width 35 height 22
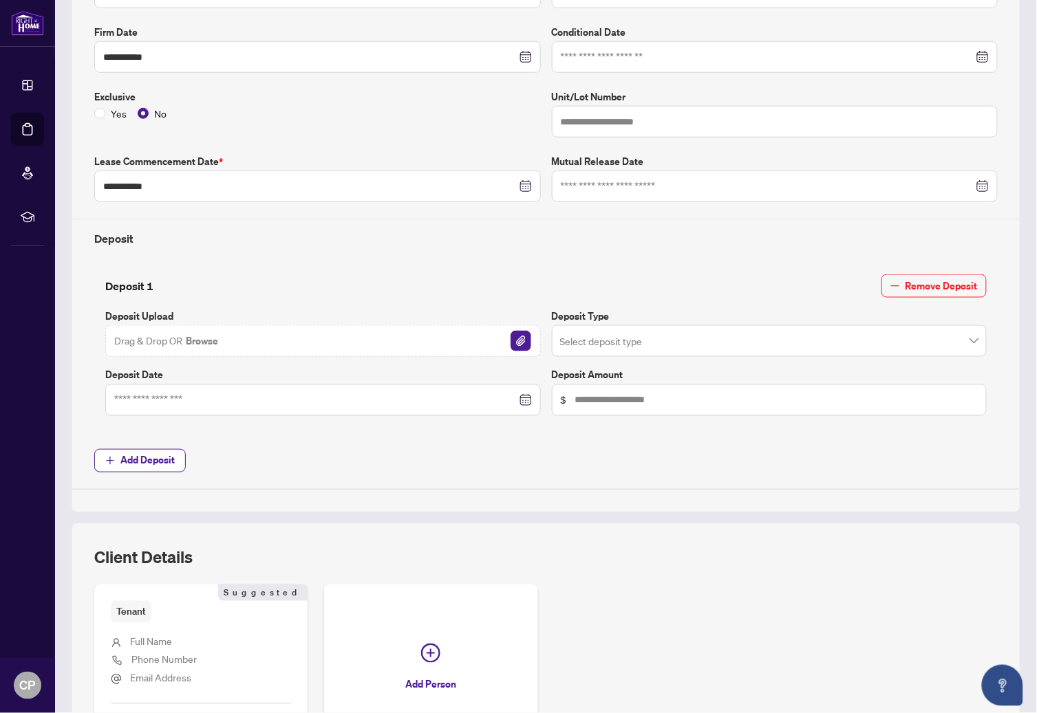
click at [143, 339] on span "Drag & Drop OR Browse" at bounding box center [166, 341] width 105 height 18
click at [191, 341] on button "Browse" at bounding box center [201, 341] width 35 height 18
click at [565, 342] on input "search" at bounding box center [763, 343] width 407 height 30
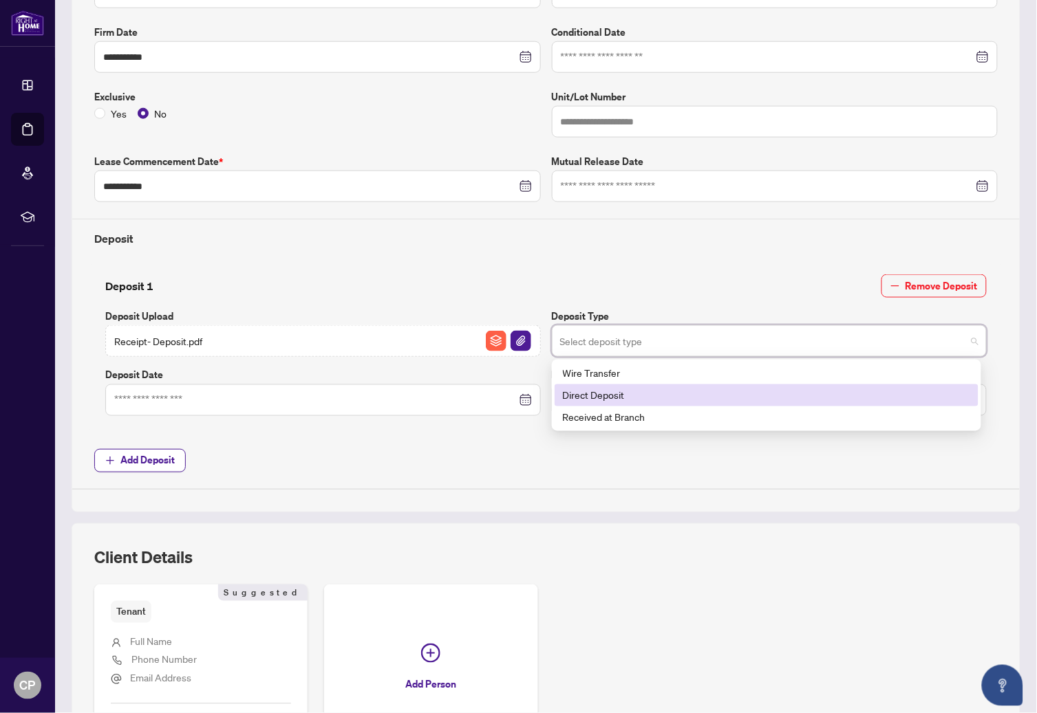
click at [581, 394] on div "Direct Deposit" at bounding box center [766, 395] width 407 height 15
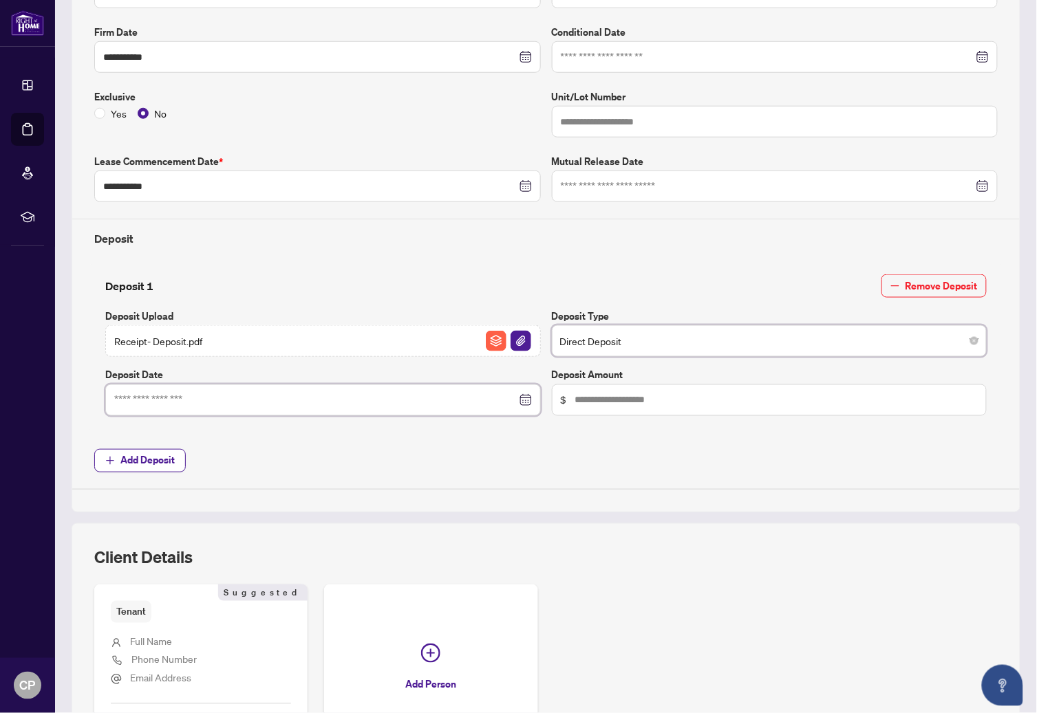
click at [180, 398] on input at bounding box center [315, 400] width 402 height 15
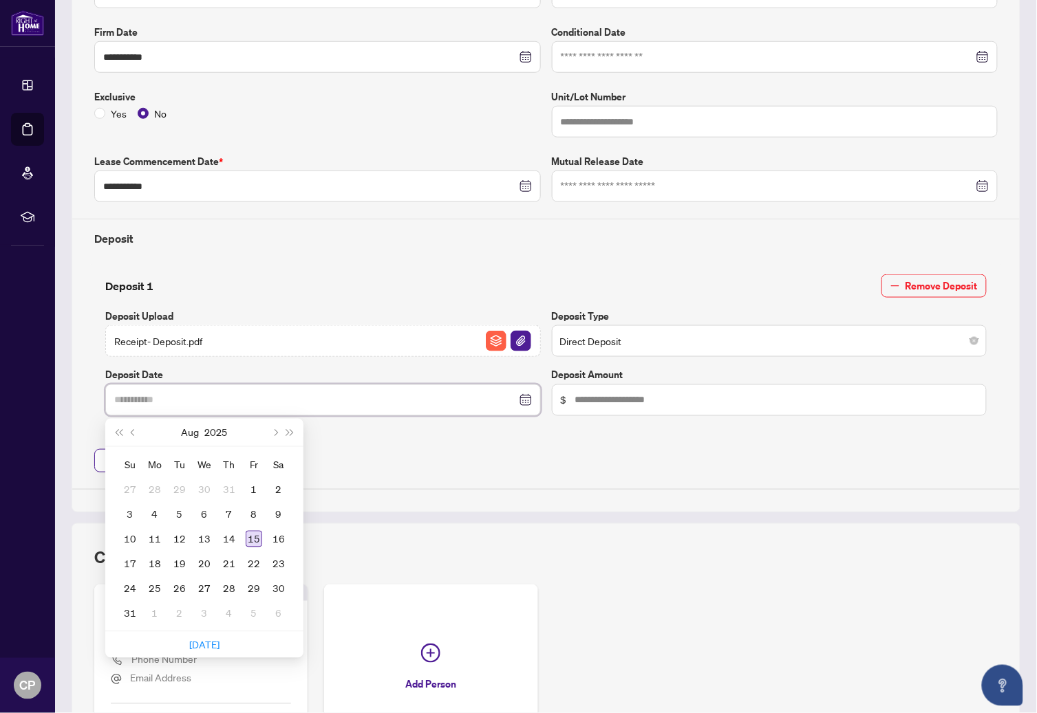
type input "**********"
click at [253, 537] on div "15" at bounding box center [254, 539] width 17 height 17
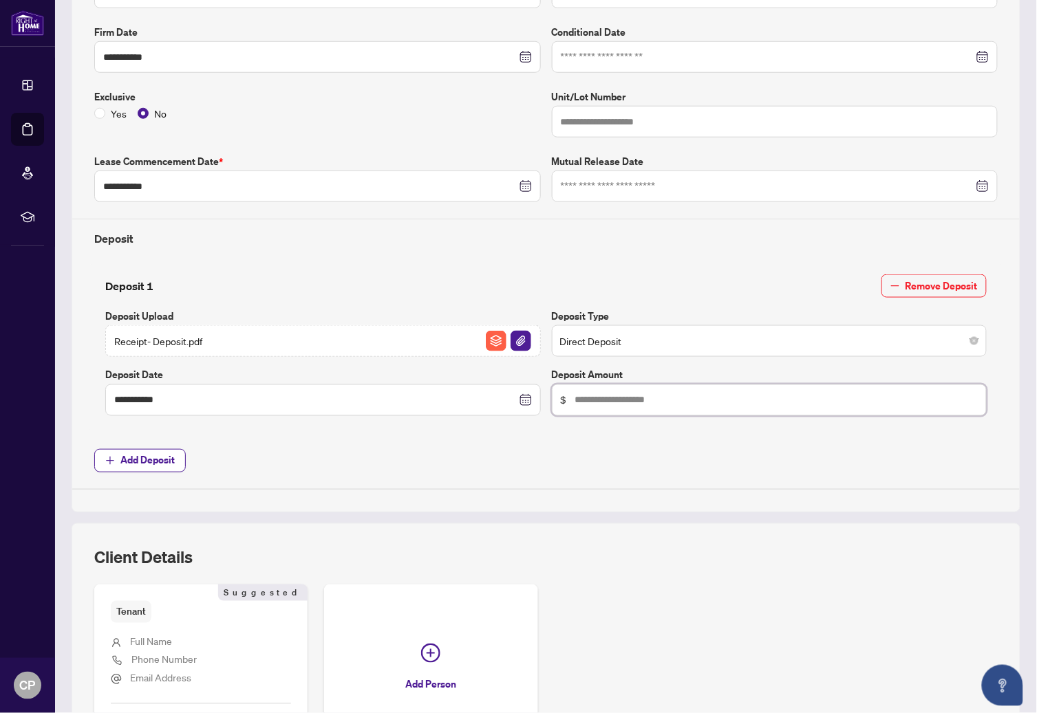
click at [606, 398] on input "text" at bounding box center [776, 400] width 403 height 15
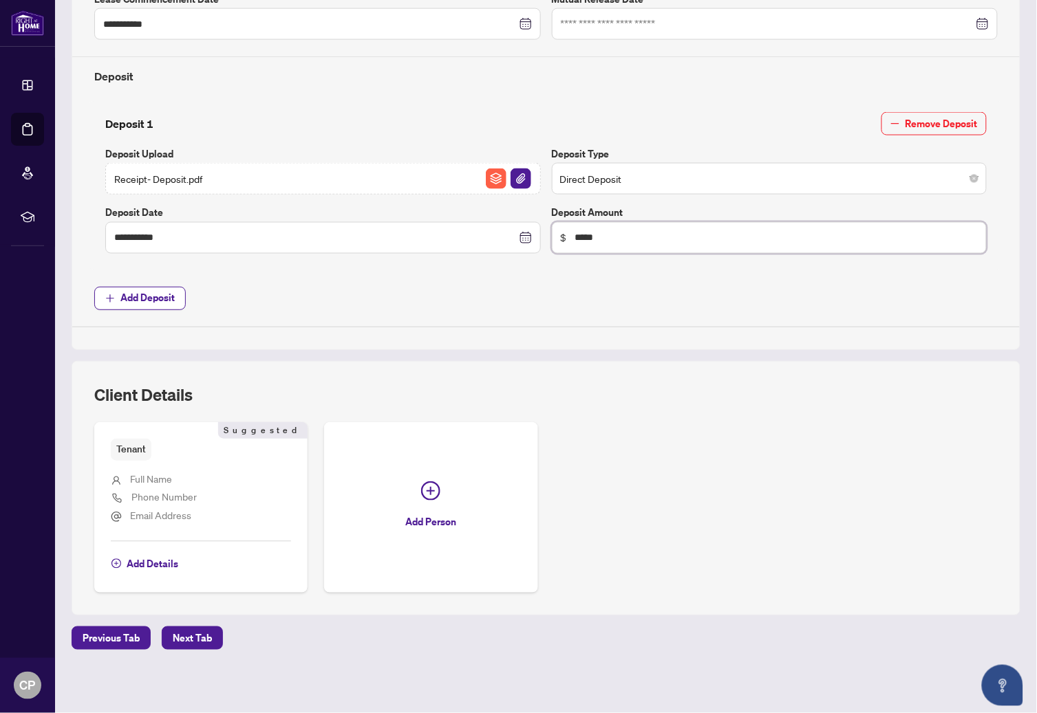
scroll to position [453, 0]
type input "*****"
click at [195, 635] on span "Next Tab" at bounding box center [192, 638] width 39 height 22
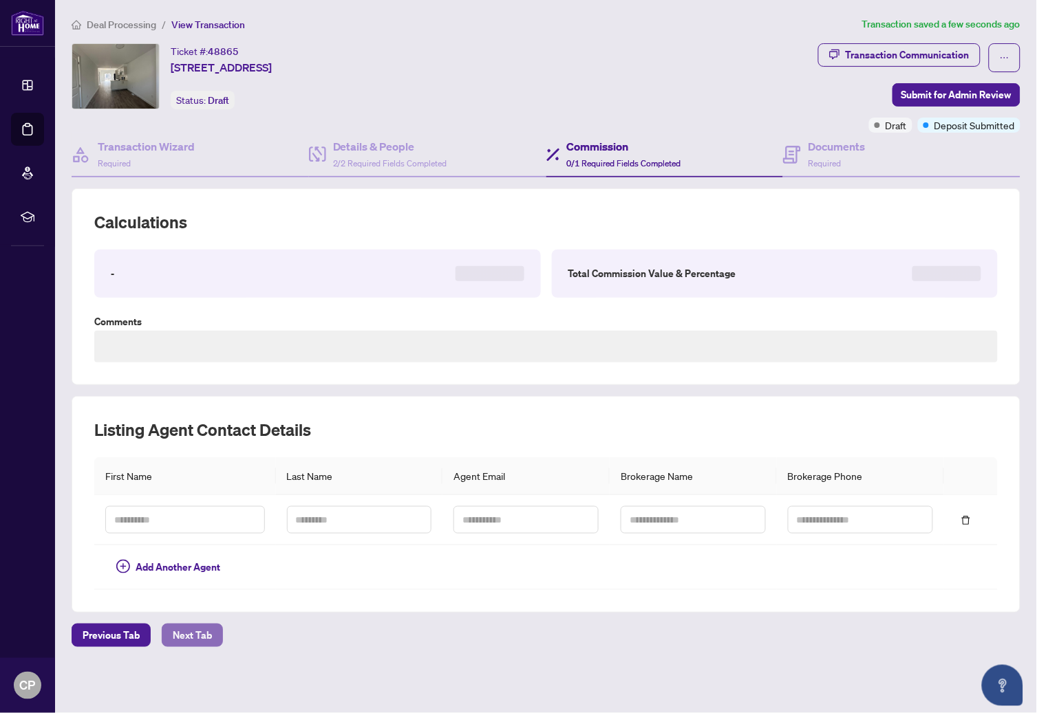
type textarea "**********"
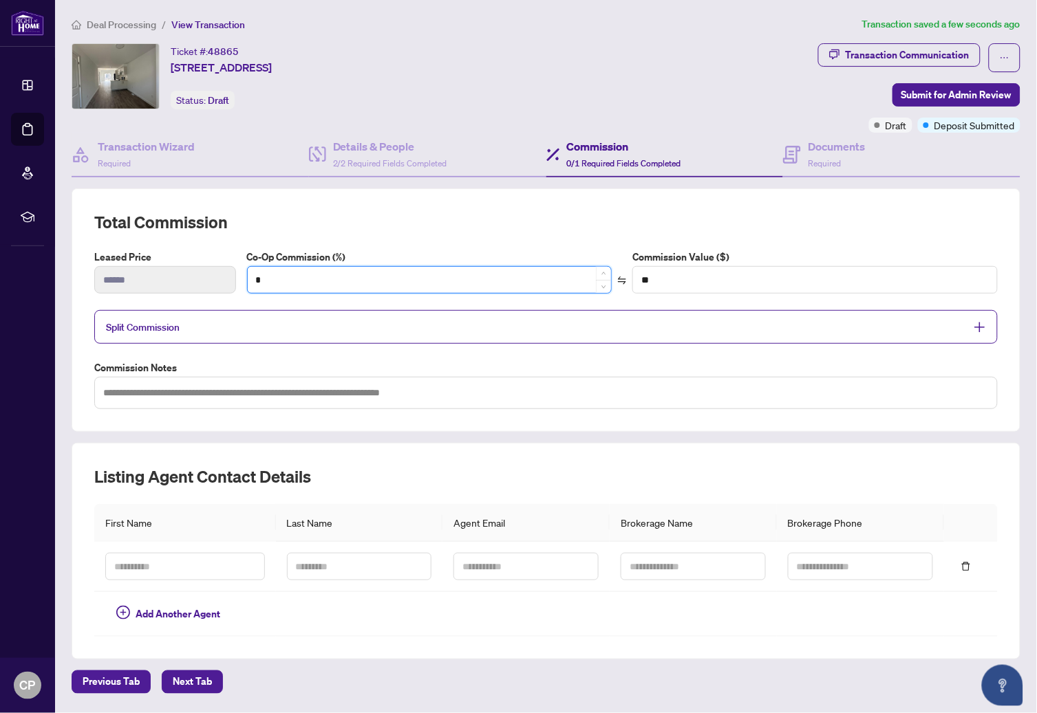
click at [283, 274] on input "*" at bounding box center [430, 280] width 364 height 26
drag, startPoint x: 283, startPoint y: 276, endPoint x: 255, endPoint y: 274, distance: 28.9
click at [255, 274] on input "*" at bounding box center [430, 280] width 364 height 26
type input "*"
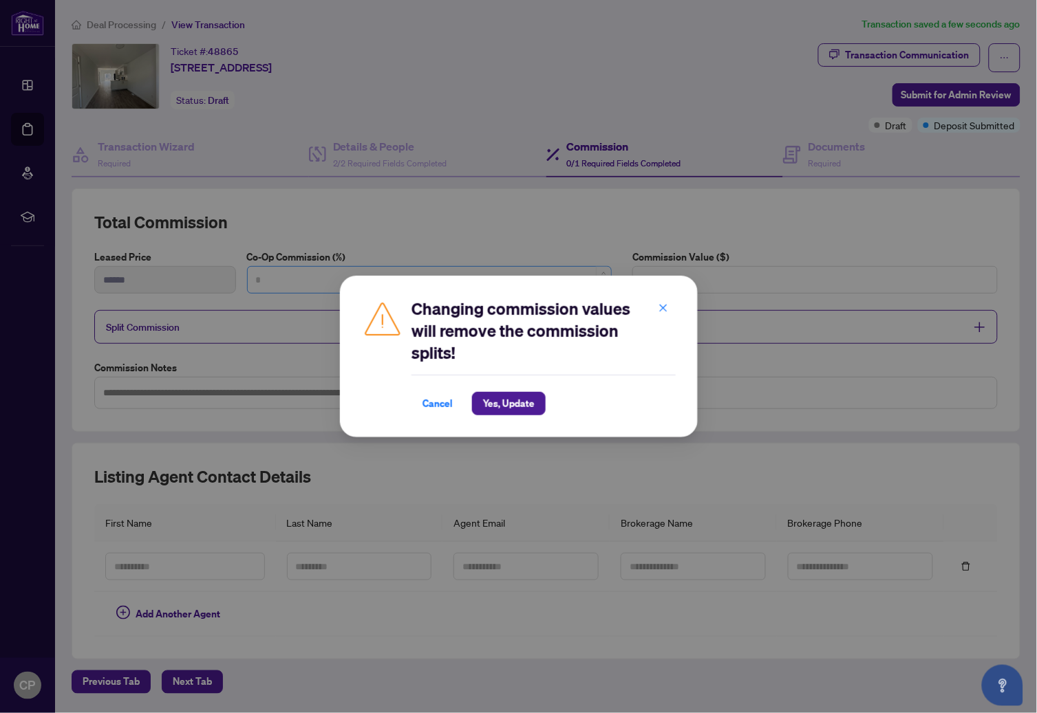
type input "*"
drag, startPoint x: 435, startPoint y: 402, endPoint x: 442, endPoint y: 404, distance: 7.4
click at [436, 402] on span "Cancel" at bounding box center [437, 404] width 30 height 22
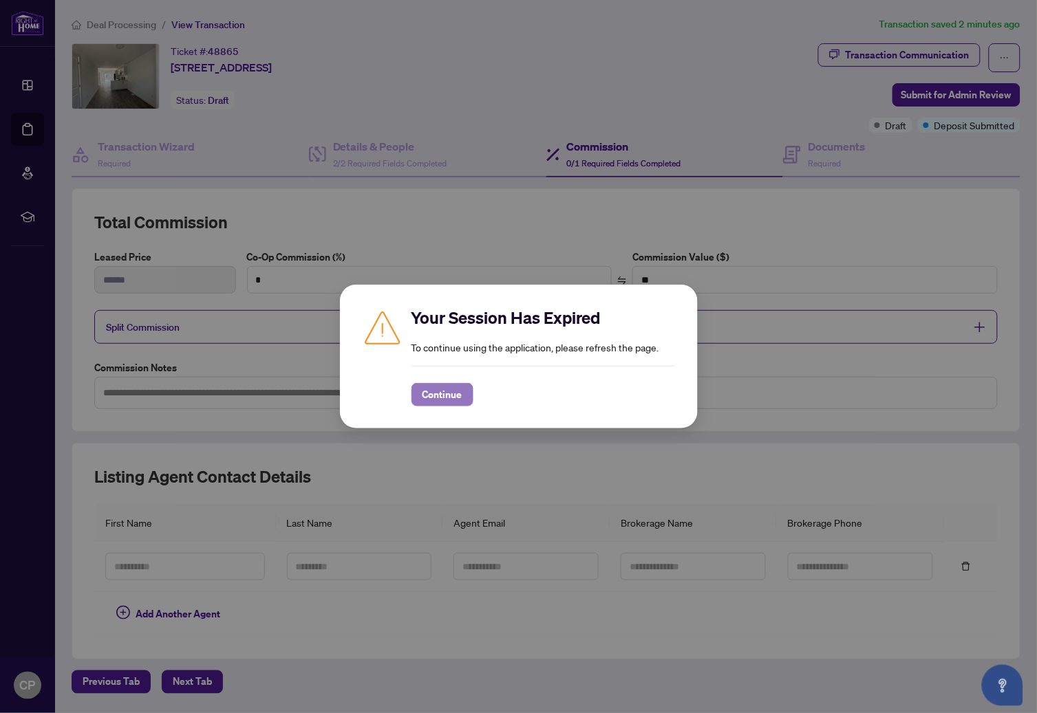
click at [447, 394] on span "Continue" at bounding box center [442, 395] width 40 height 22
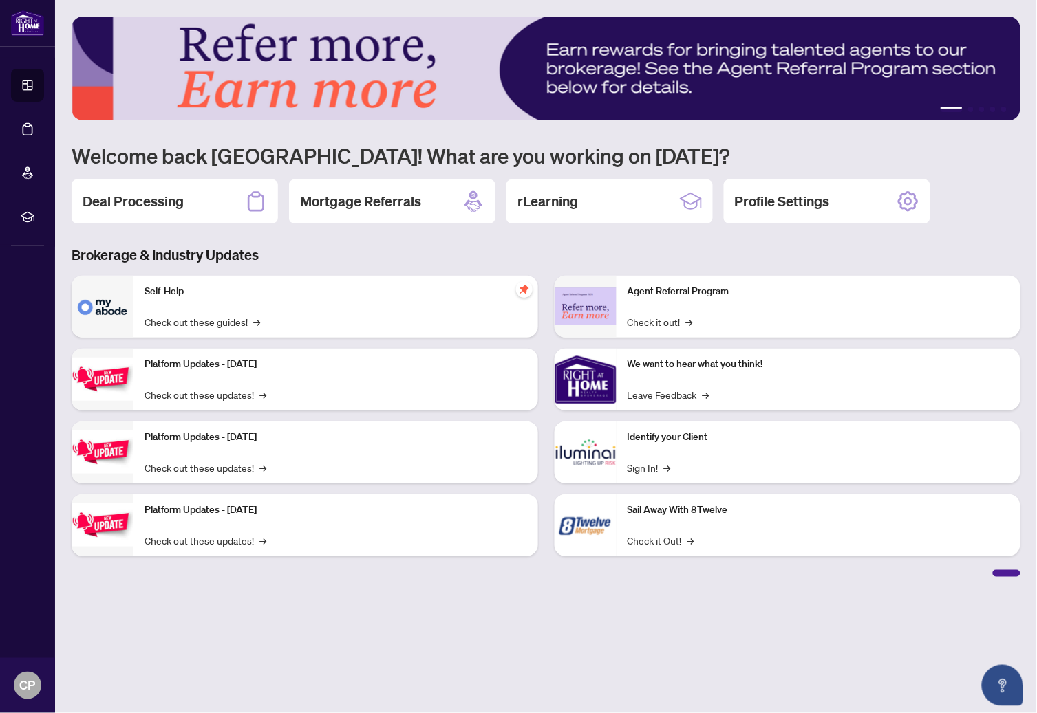
click at [133, 196] on h2 "Deal Processing" at bounding box center [133, 201] width 101 height 19
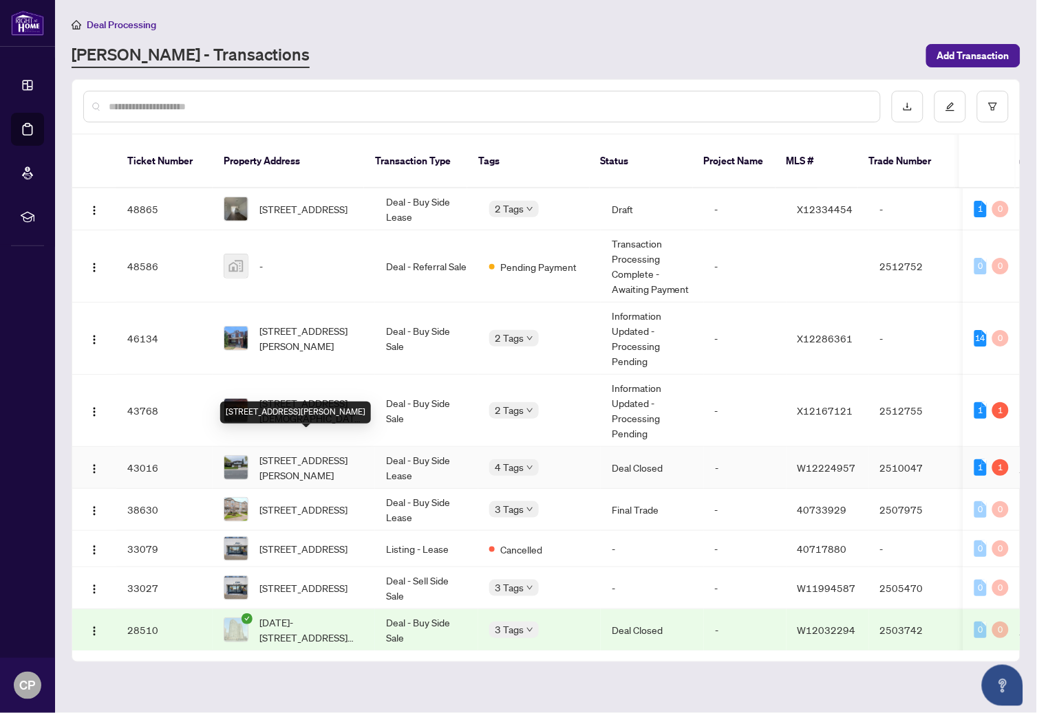
scroll to position [3, 0]
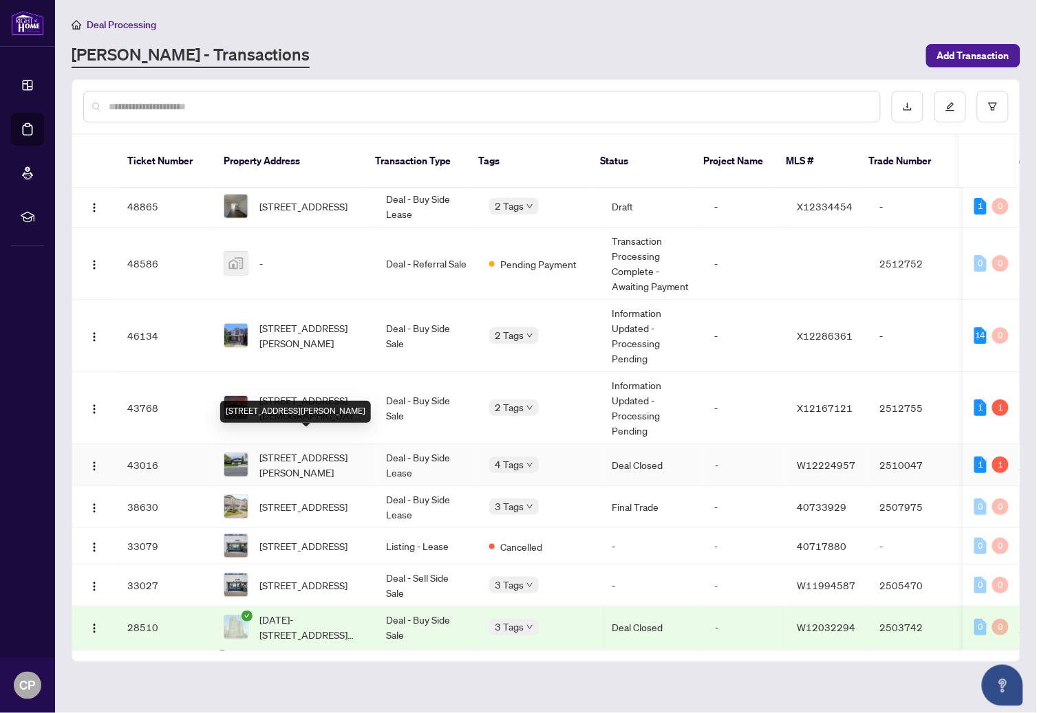
click at [305, 450] on span "2403 Redfern Rd, Burlington, Ontario L7R 1X8, Canada" at bounding box center [311, 465] width 105 height 30
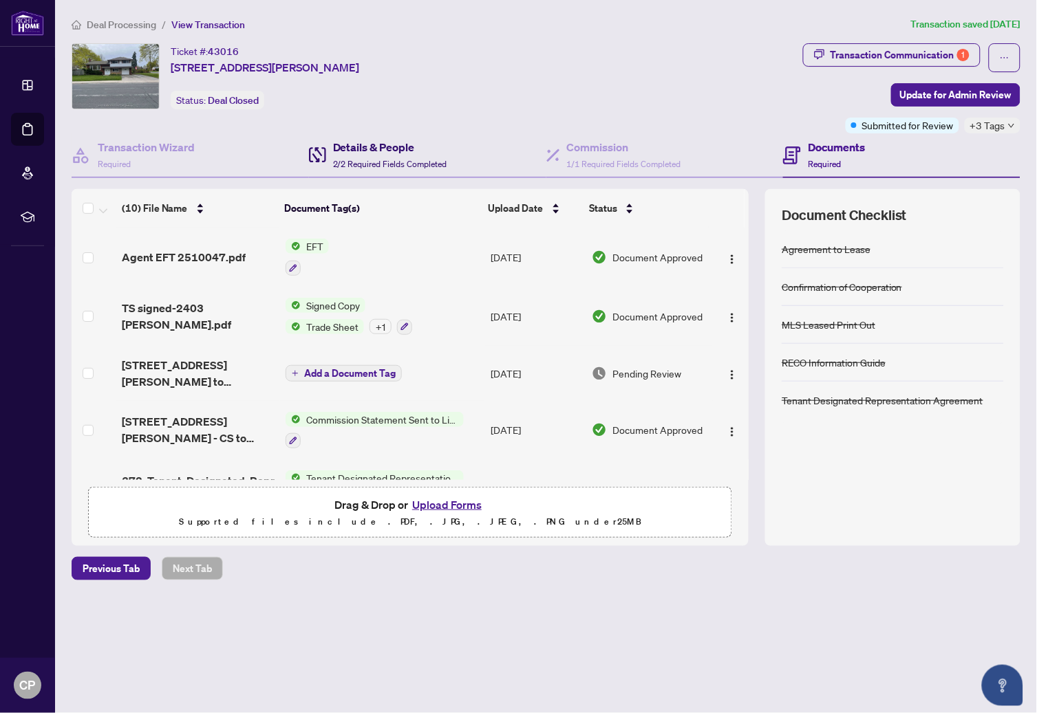
click at [424, 155] on div "Details & People 2/2 Required Fields Completed" at bounding box center [390, 155] width 114 height 32
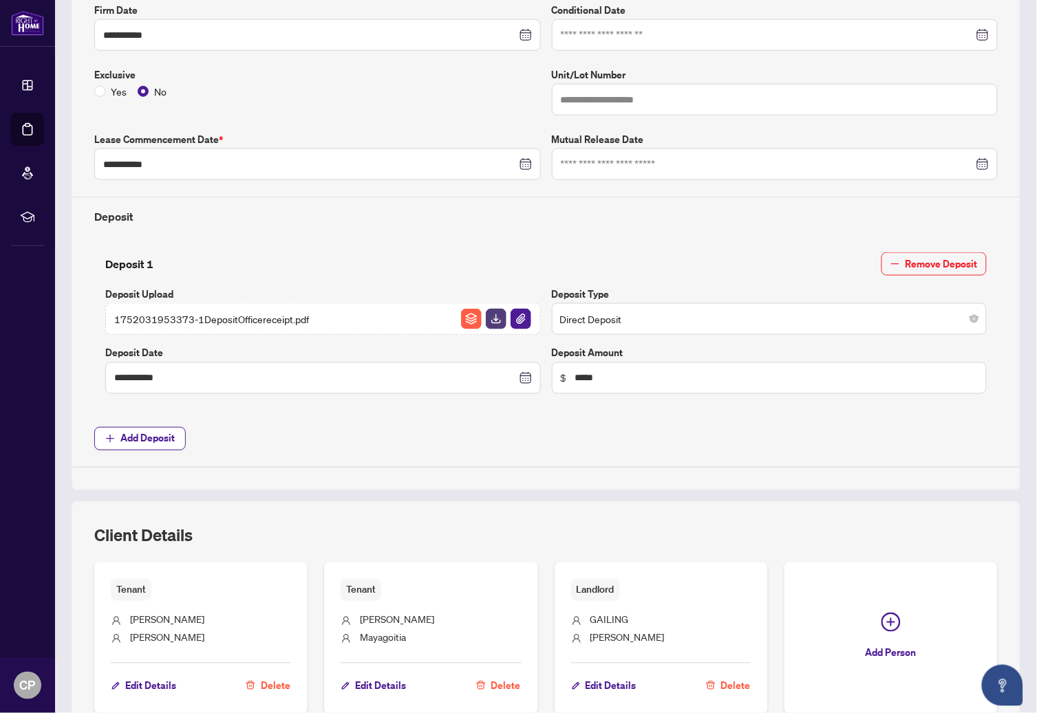
scroll to position [435, 0]
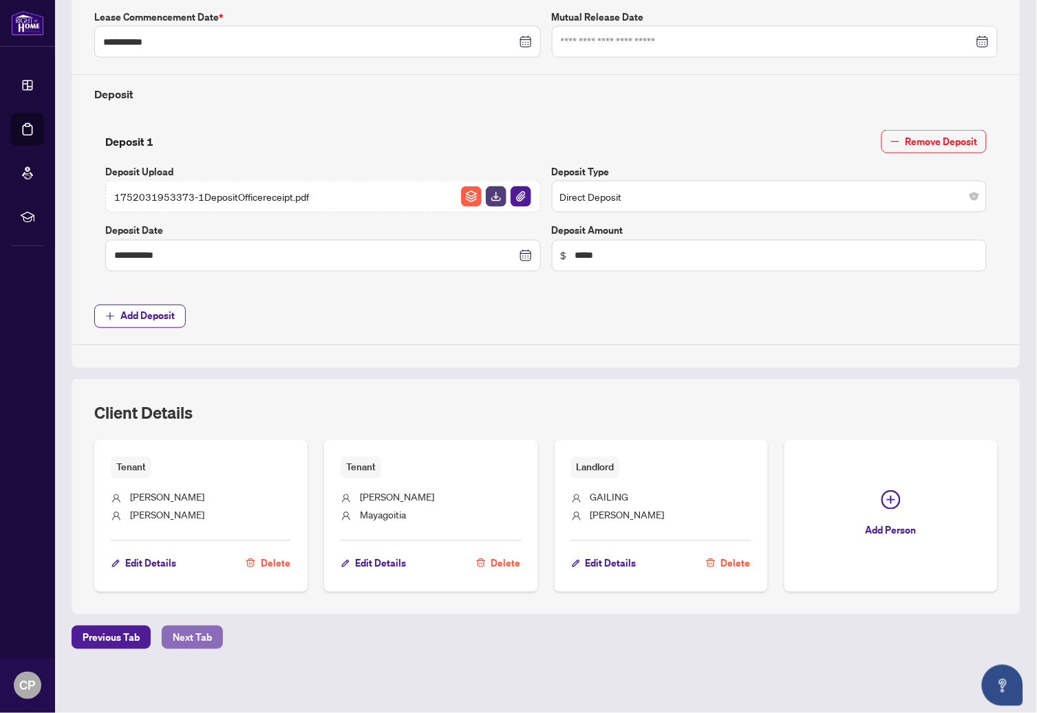
click at [195, 636] on span "Next Tab" at bounding box center [192, 638] width 39 height 22
click at [195, 636] on div "**********" at bounding box center [546, 140] width 960 height 1116
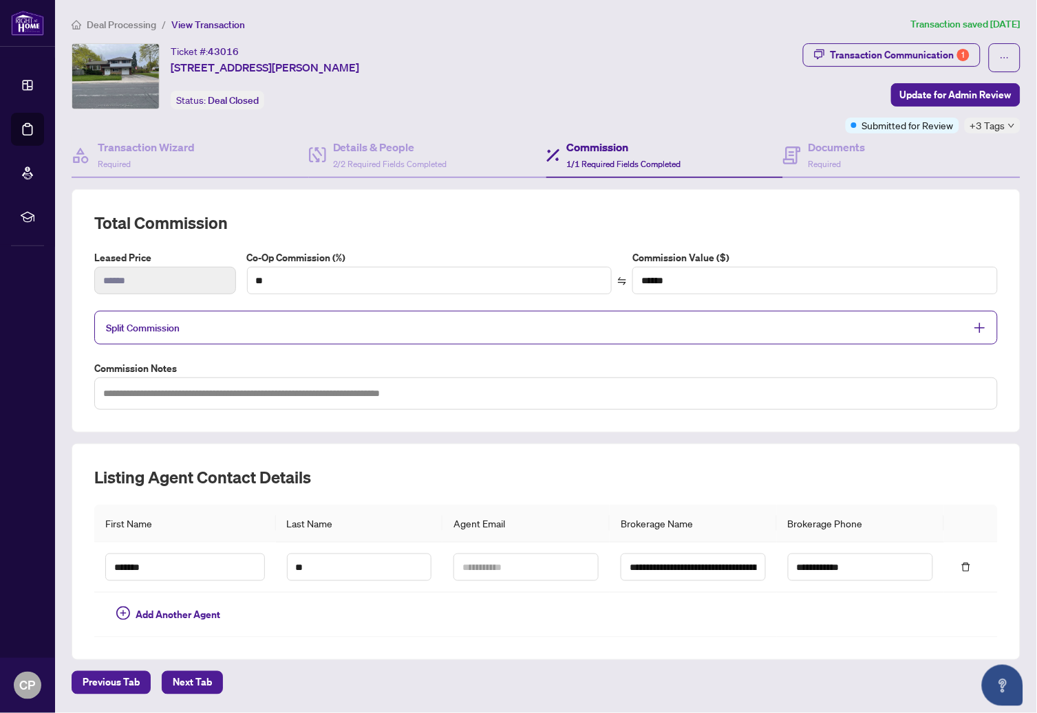
drag, startPoint x: 204, startPoint y: 681, endPoint x: 312, endPoint y: 656, distance: 110.8
click at [205, 681] on span "Next Tab" at bounding box center [192, 683] width 39 height 22
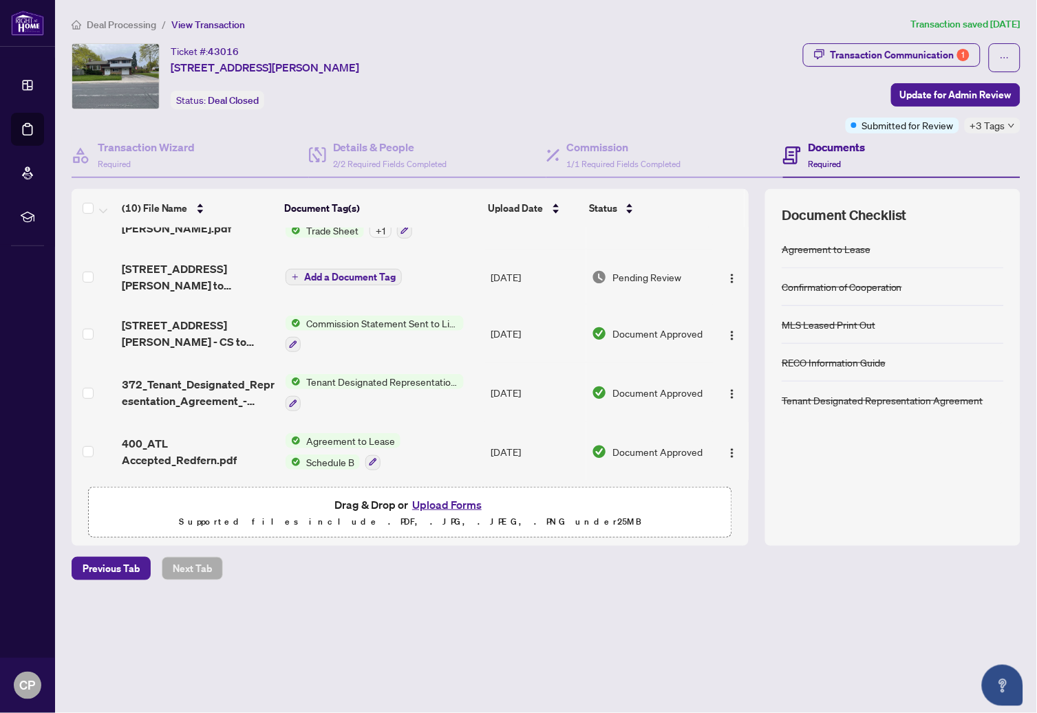
scroll to position [115, 0]
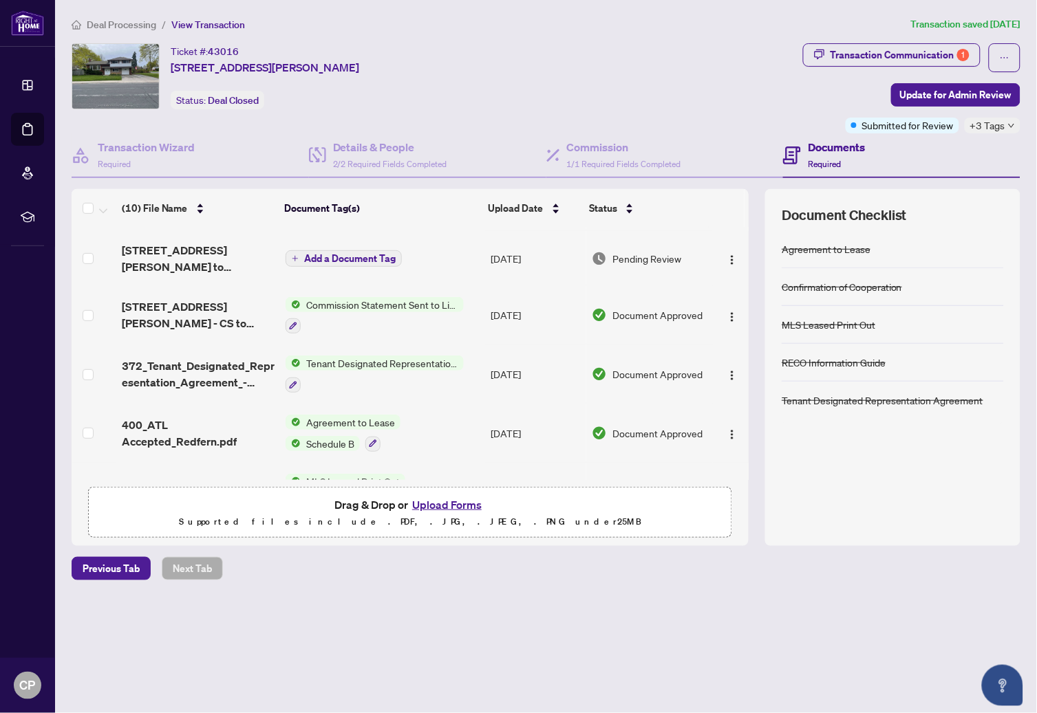
click at [246, 520] on p "Supported files include .PDF, .JPG, .JPEG, .PNG under 25 MB" at bounding box center [410, 522] width 626 height 17
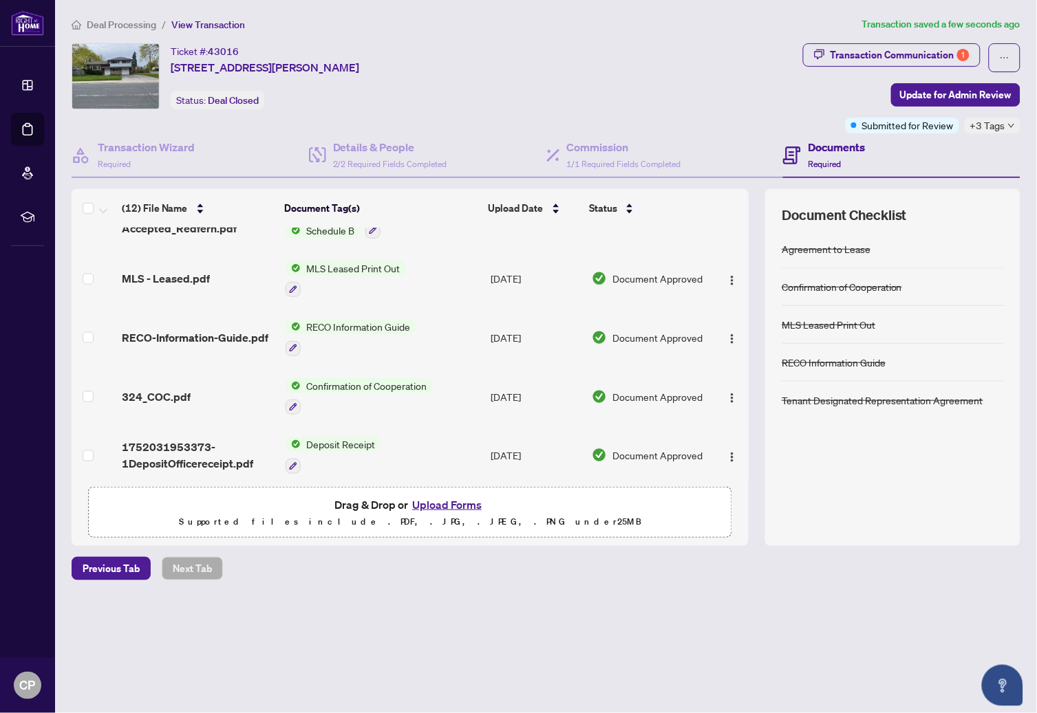
scroll to position [0, 0]
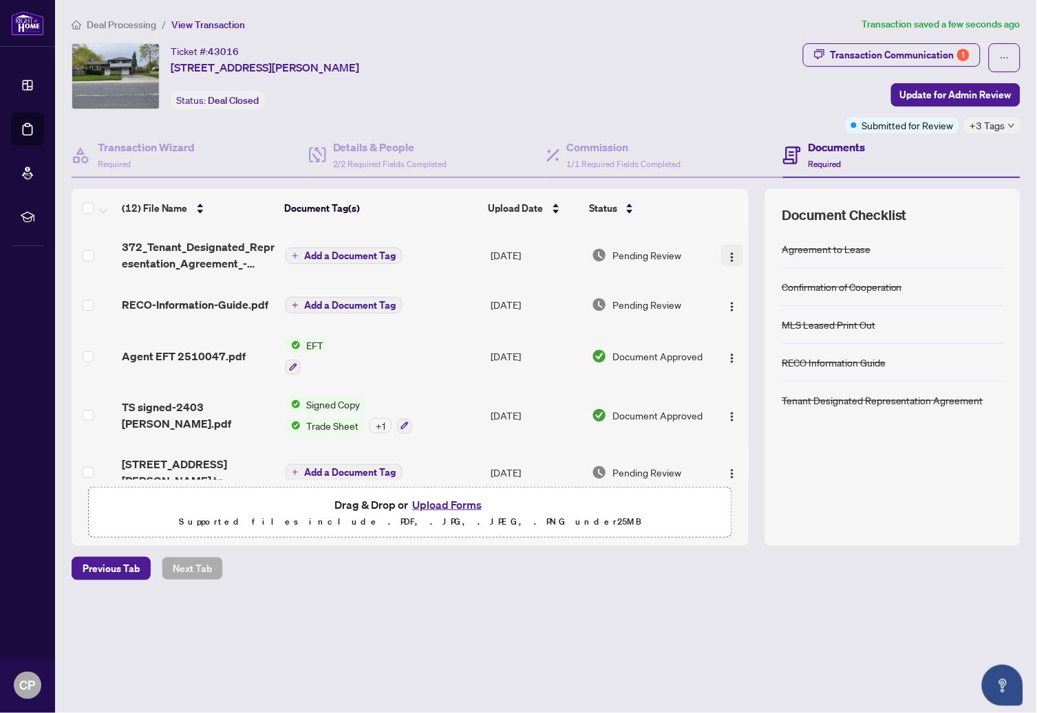
click at [728, 252] on img "button" at bounding box center [731, 257] width 11 height 11
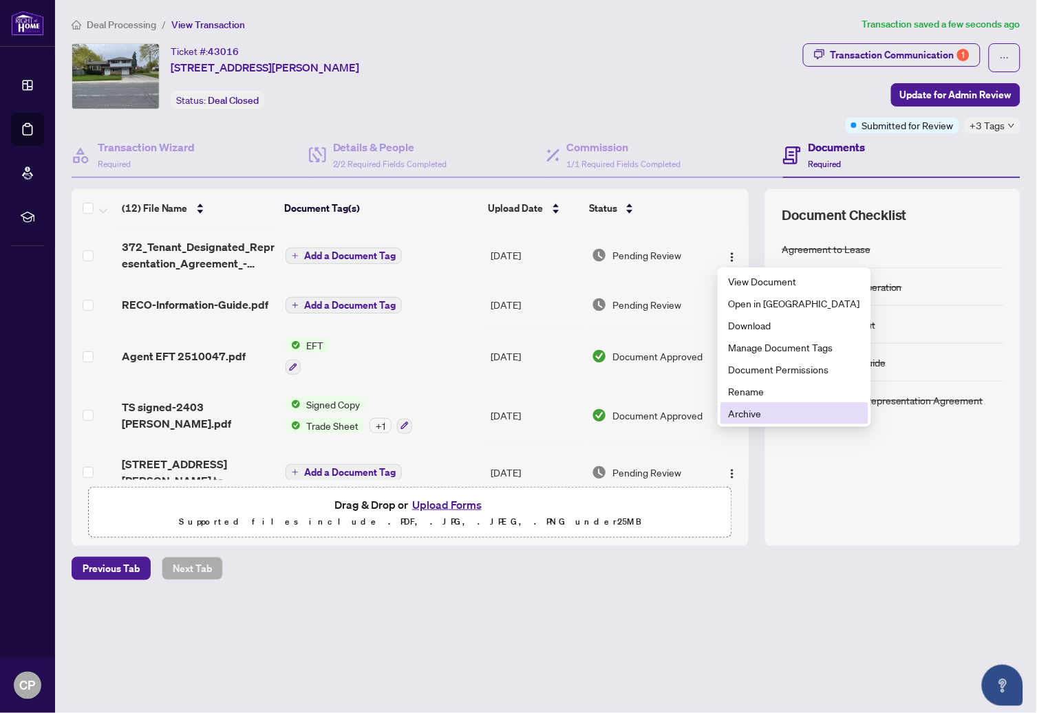
click at [755, 413] on span "Archive" at bounding box center [793, 413] width 131 height 15
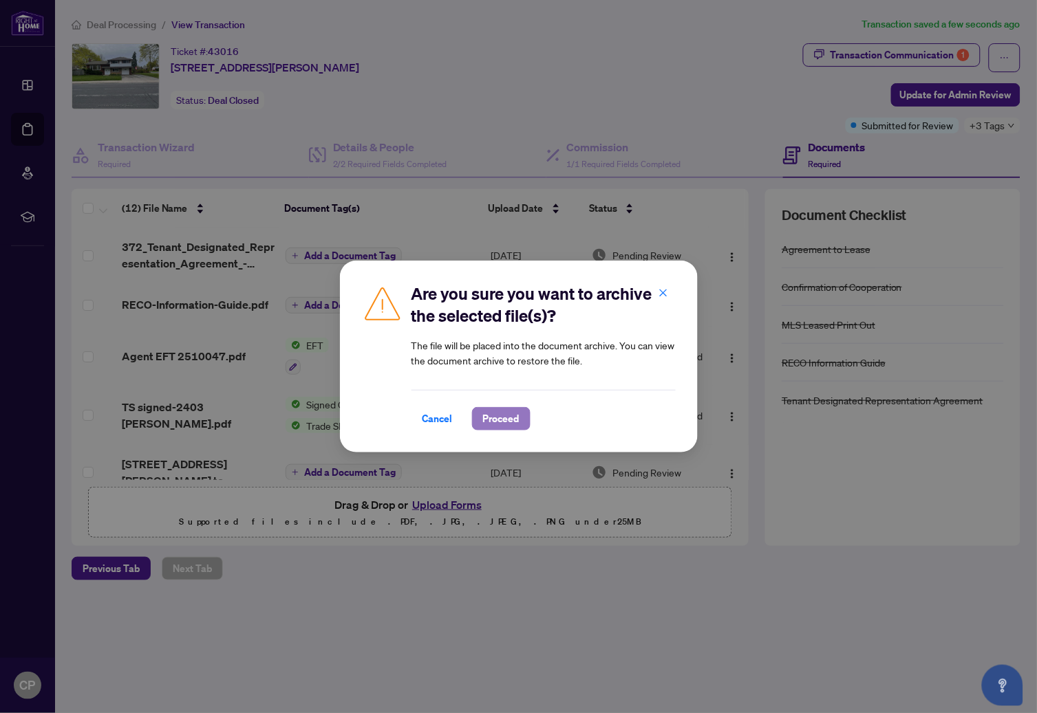
click at [501, 414] on span "Proceed" at bounding box center [501, 419] width 36 height 22
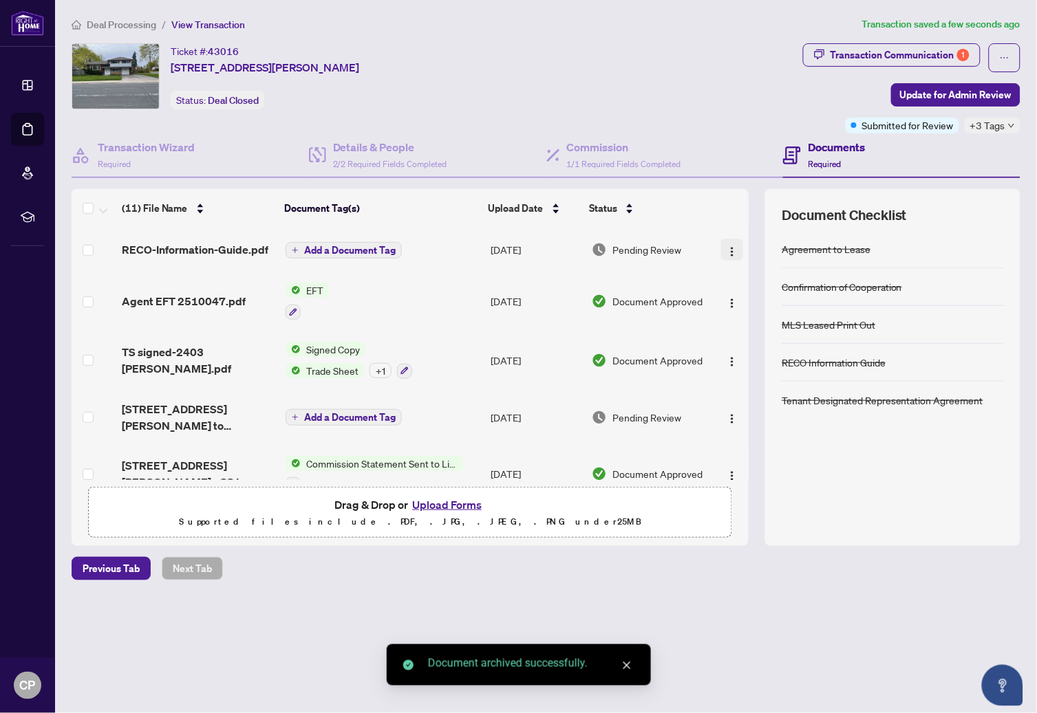
click at [726, 247] on img "button" at bounding box center [731, 251] width 11 height 11
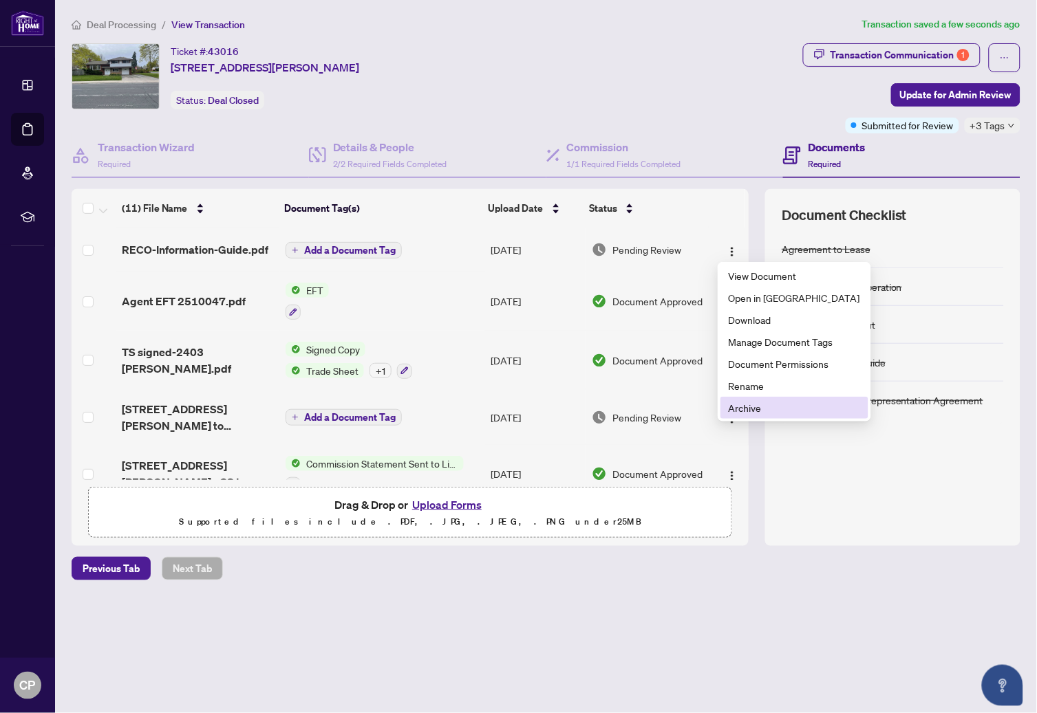
click at [744, 409] on span "Archive" at bounding box center [793, 407] width 131 height 15
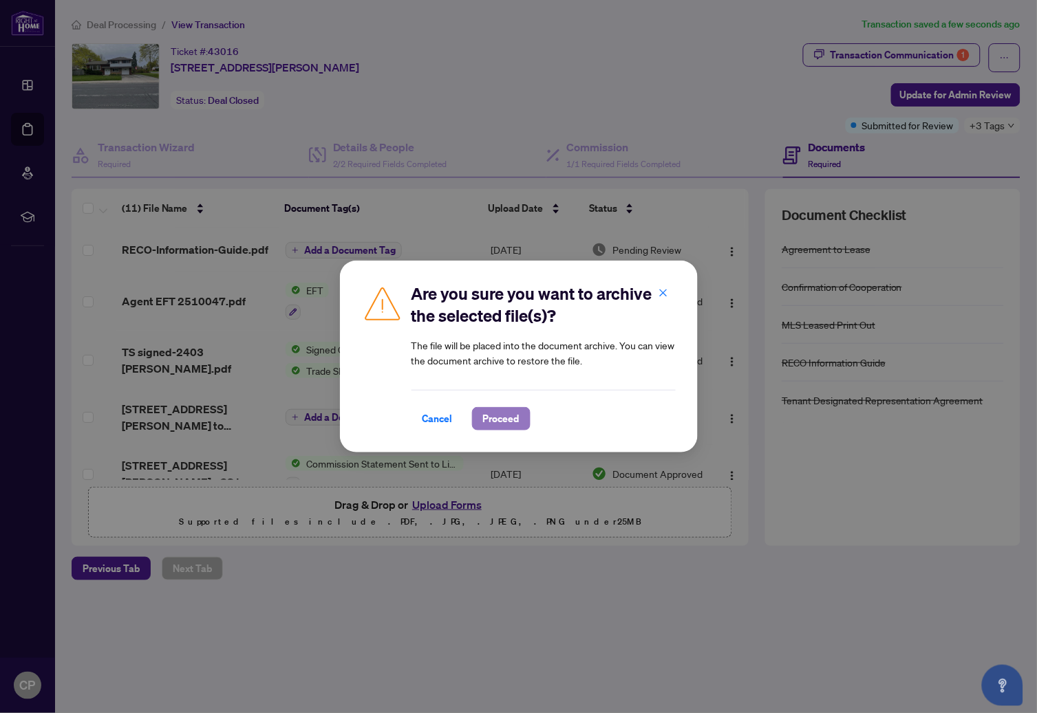
click at [499, 420] on span "Proceed" at bounding box center [501, 419] width 36 height 22
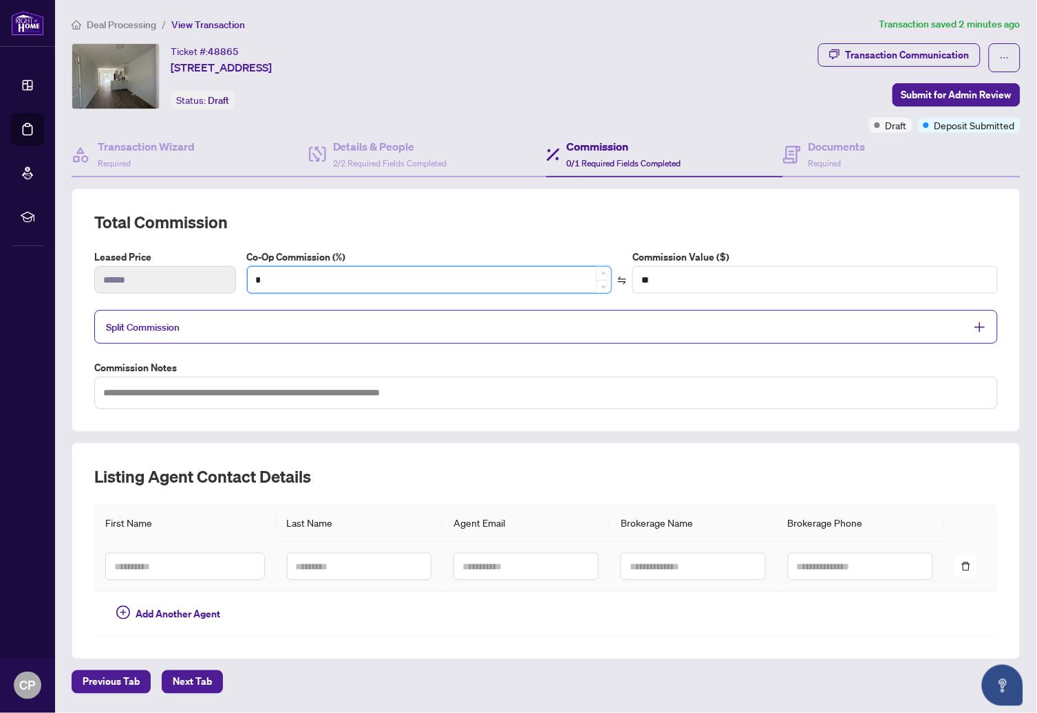
click at [266, 279] on input "*" at bounding box center [430, 280] width 364 height 26
drag, startPoint x: 269, startPoint y: 279, endPoint x: 215, endPoint y: 259, distance: 57.5
click at [215, 259] on div "Leased Price ****** Co-Op Commission (%) * Commission Value ($) **" at bounding box center [546, 277] width 914 height 55
type input "*"
type input "****"
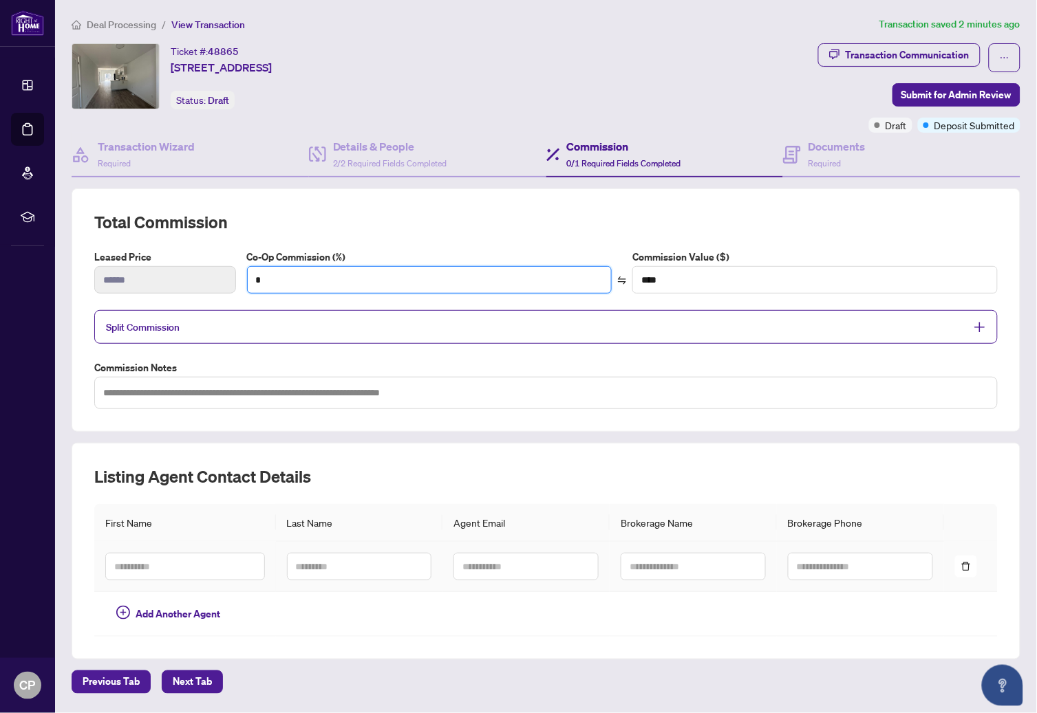
type input "**"
type input "******"
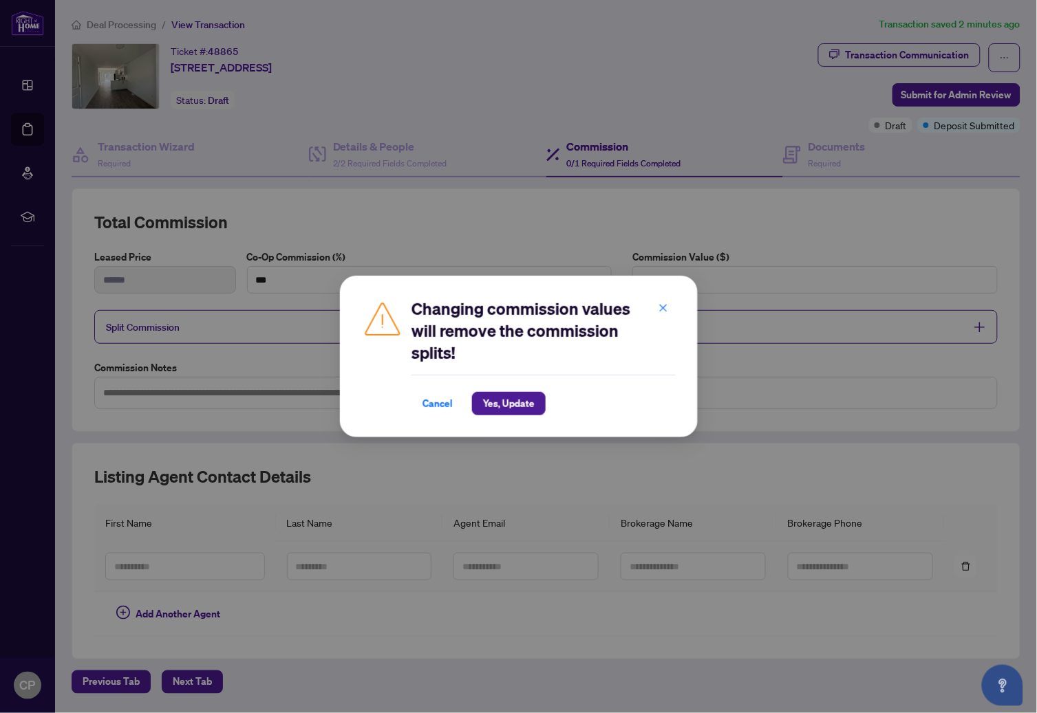
type input "**"
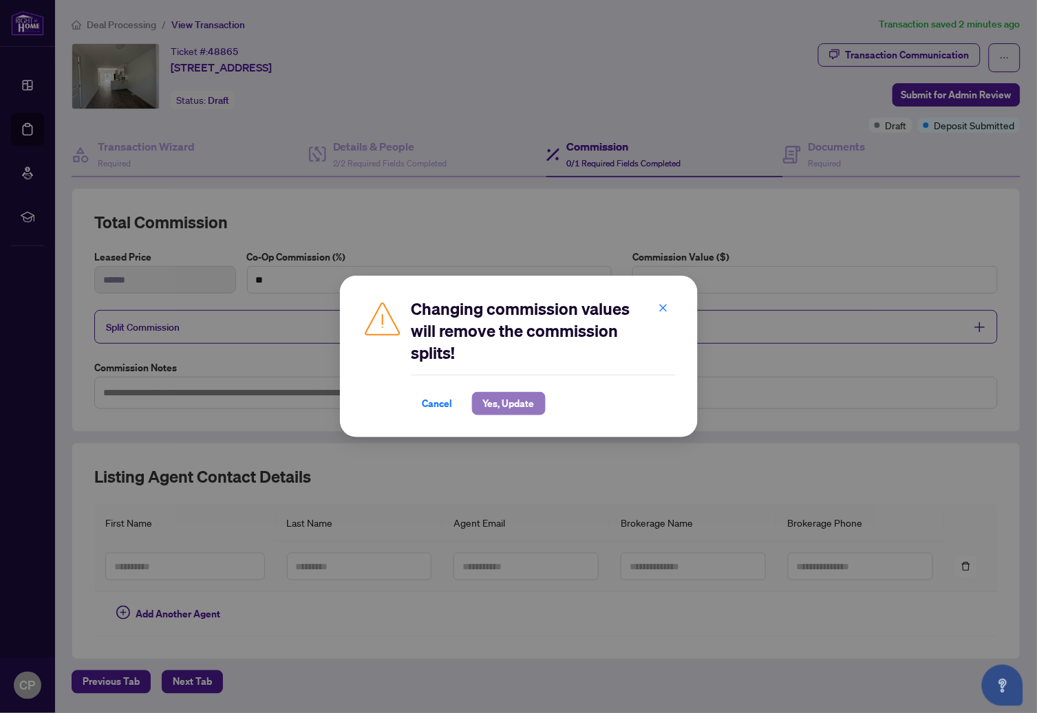
click at [501, 402] on span "Yes, Update" at bounding box center [509, 404] width 52 height 22
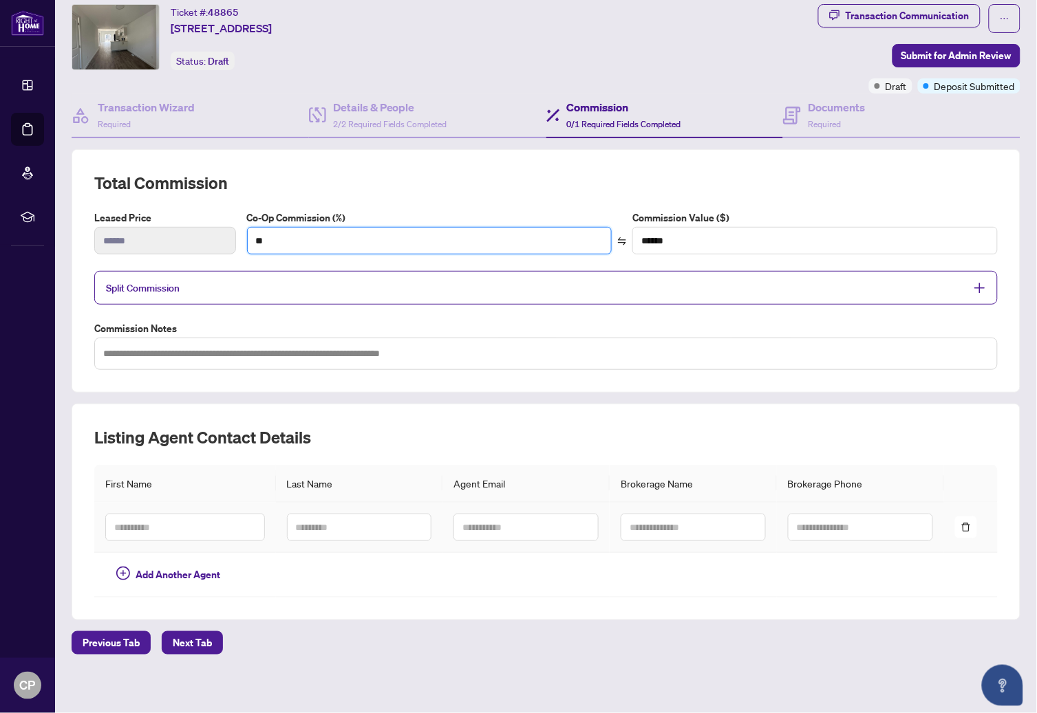
scroll to position [43, 0]
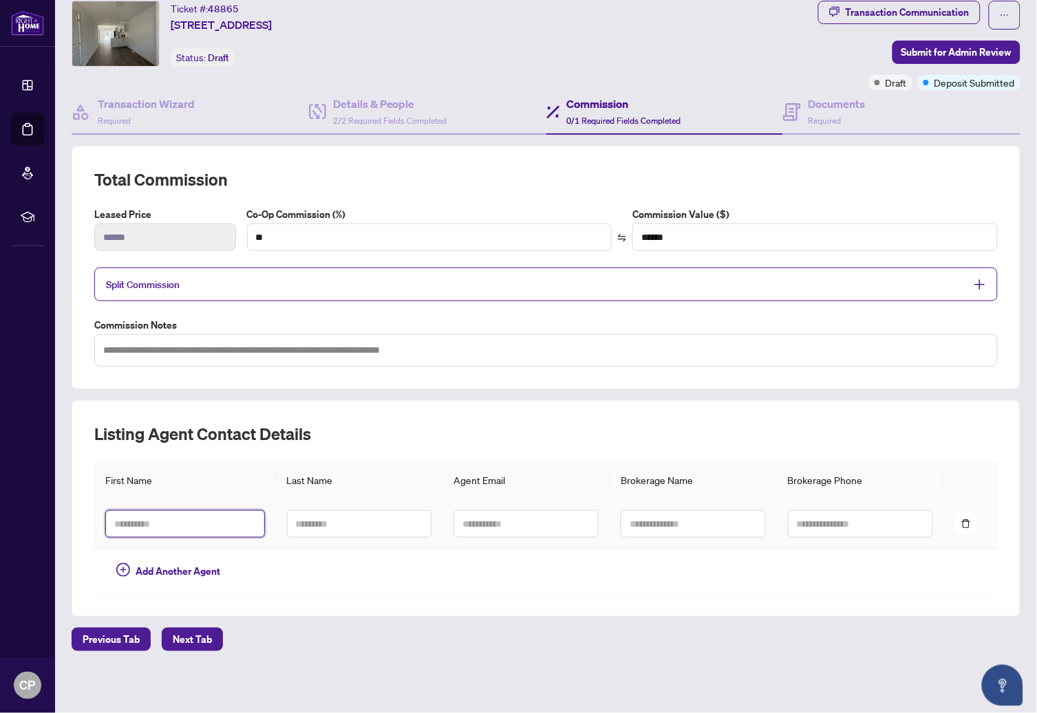
click at [151, 530] on input "text" at bounding box center [185, 524] width 160 height 28
type input "*****"
click at [331, 531] on input "text" at bounding box center [359, 524] width 145 height 28
type input "******"
click at [493, 527] on input "text" at bounding box center [525, 524] width 145 height 28
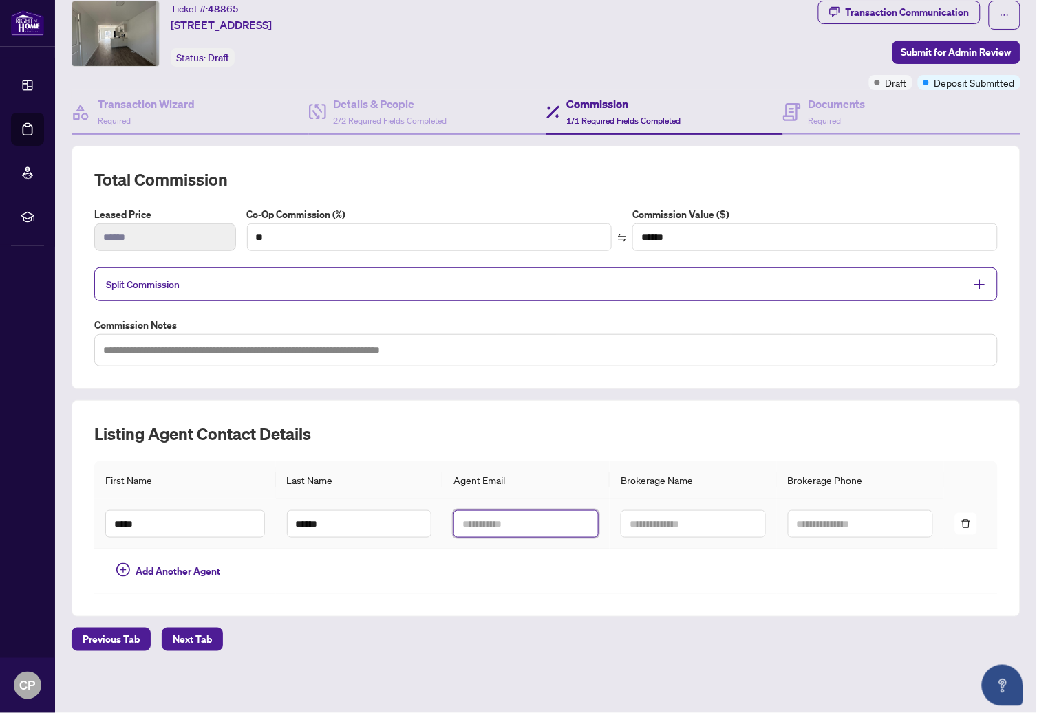
paste input "**********"
type input "**********"
click at [643, 527] on input "text" at bounding box center [692, 524] width 145 height 28
paste input "**********"
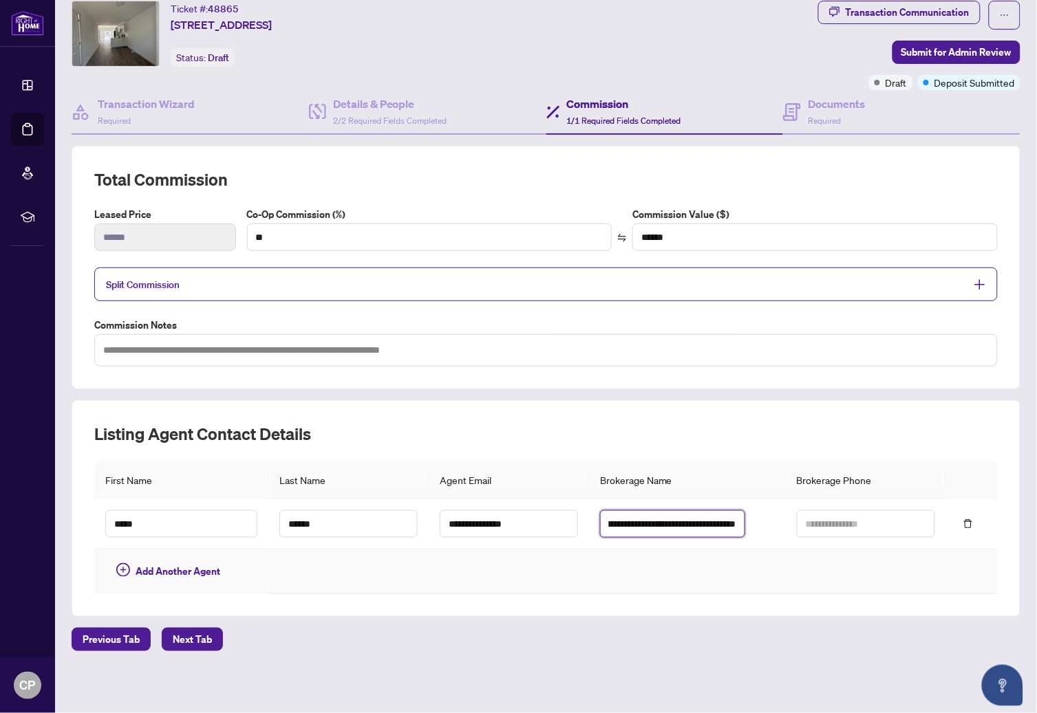
type input "**********"
click at [812, 523] on input "text" at bounding box center [866, 524] width 138 height 28
paste input "**********"
type input "**********"
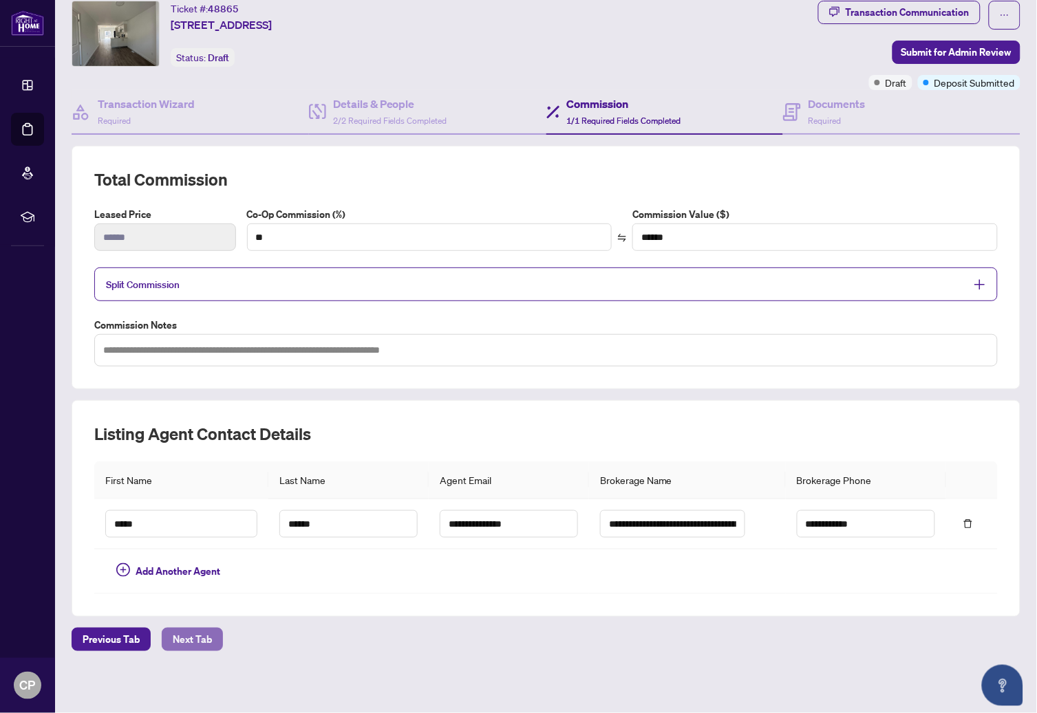
click at [193, 639] on span "Next Tab" at bounding box center [192, 640] width 39 height 22
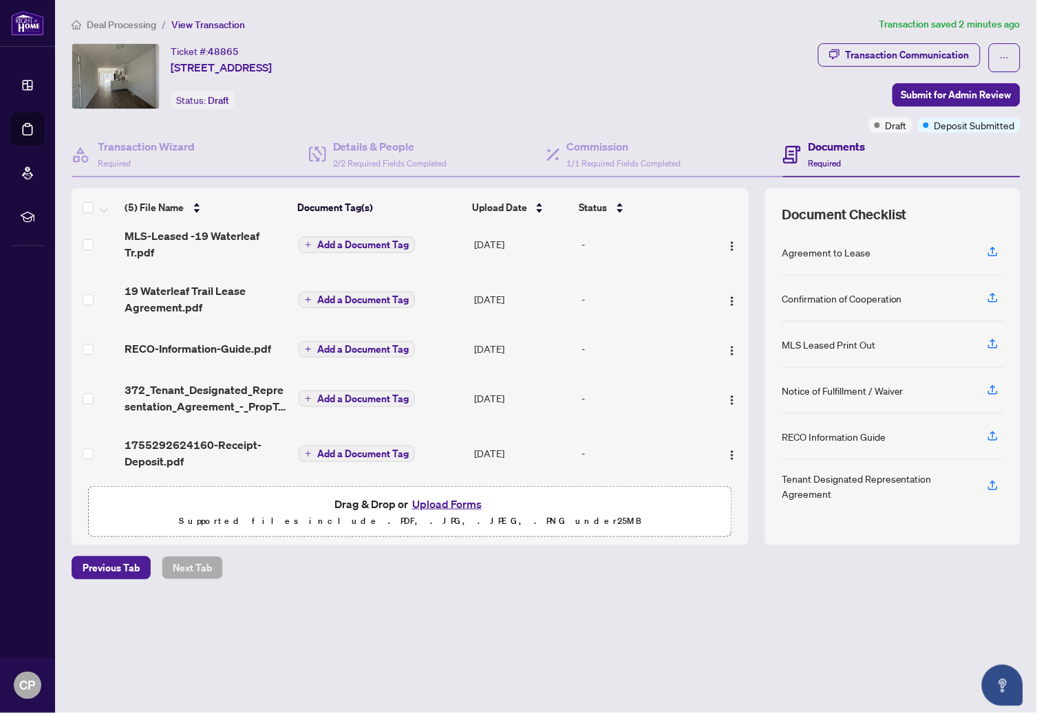
scroll to position [16, 0]
